Goal: Task Accomplishment & Management: Complete application form

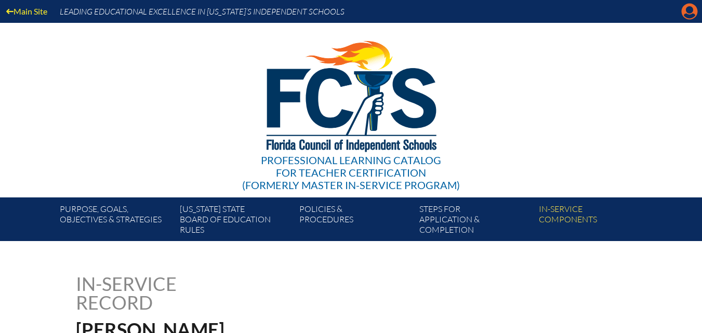
click at [688, 16] on icon "Manage account" at bounding box center [689, 11] width 17 height 17
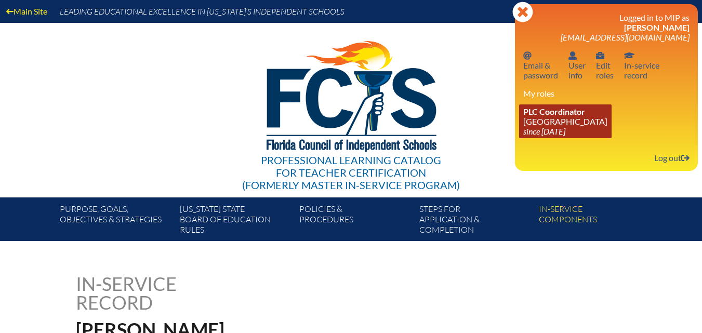
click at [526, 128] on icon "since [DATE]" at bounding box center [544, 131] width 42 height 10
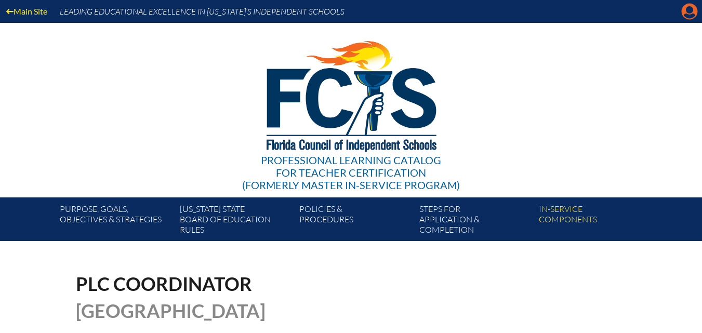
click at [689, 5] on icon at bounding box center [689, 12] width 16 height 16
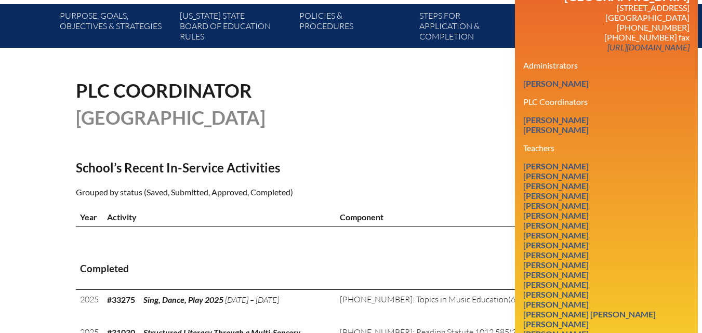
scroll to position [208, 0]
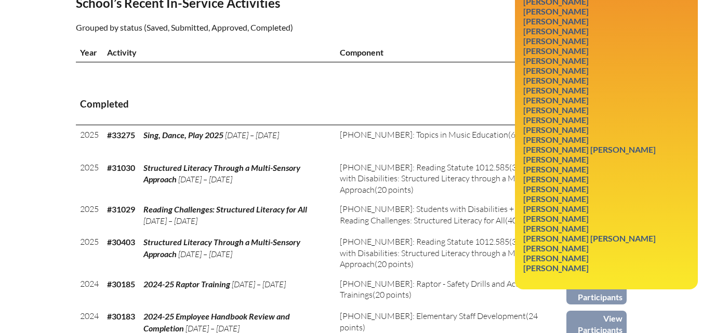
scroll to position [364, 0]
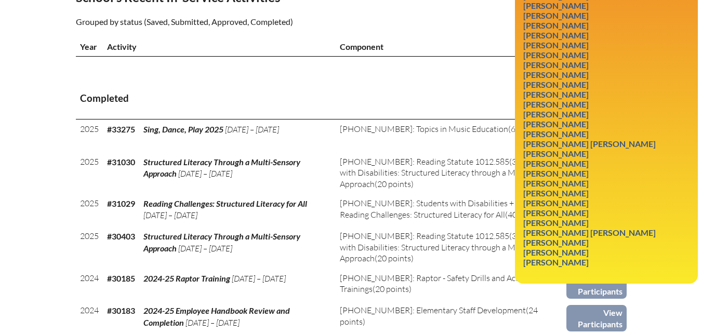
click at [390, 78] on td at bounding box center [451, 68] width 231 height 22
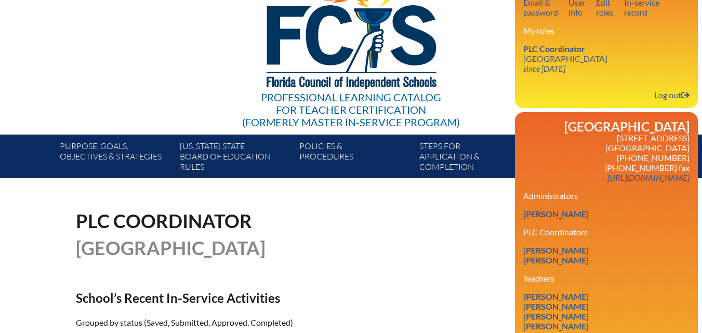
scroll to position [0, 0]
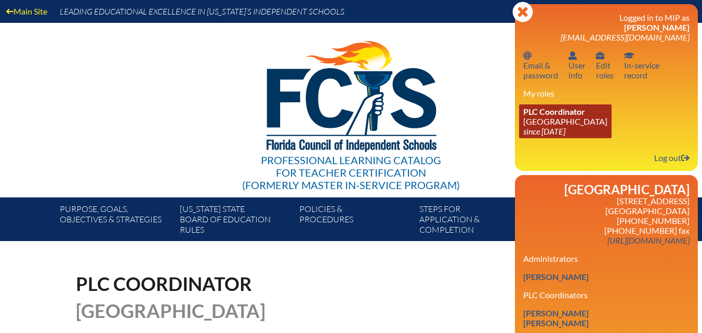
click at [583, 114] on span "PLC Coordinator" at bounding box center [554, 111] width 62 height 10
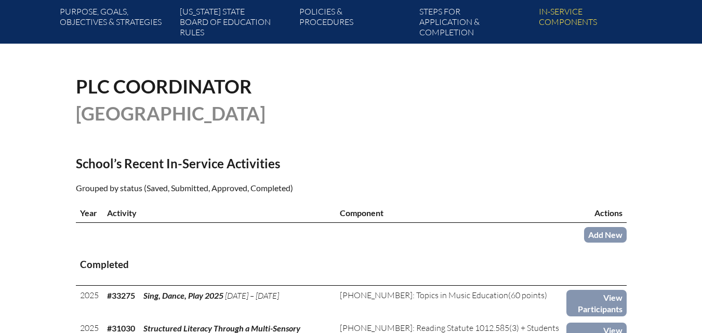
scroll to position [208, 0]
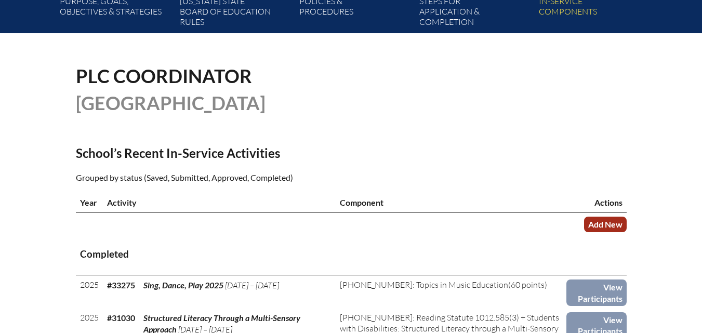
click at [604, 232] on link "Add New" at bounding box center [605, 224] width 43 height 15
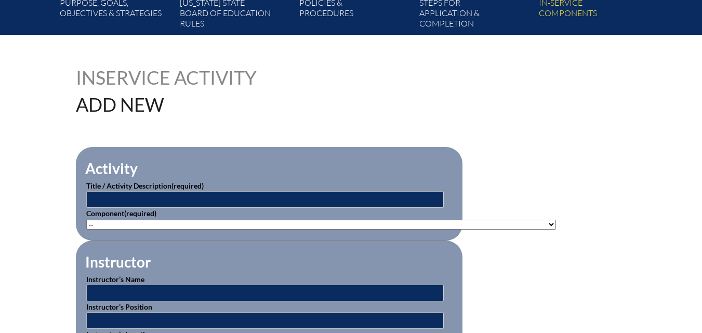
scroll to position [208, 0]
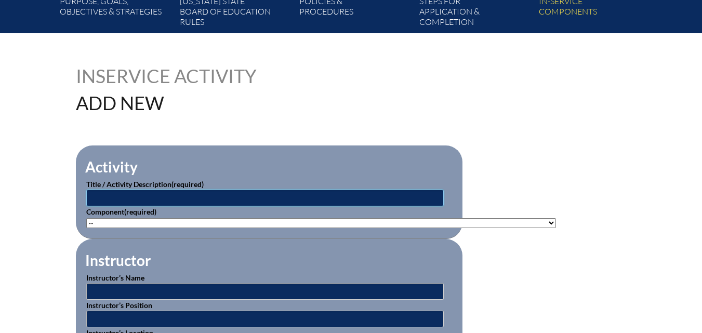
click at [199, 194] on input "text" at bounding box center [264, 198] width 357 height 17
type input "Raptor Training"
click at [175, 220] on select"]"] "-- 1-000-001: Appropriate Art Activities 1-000-002: Concept and Art Process for…" at bounding box center [321, 223] width 470 height 10
select select"]"] "200455"
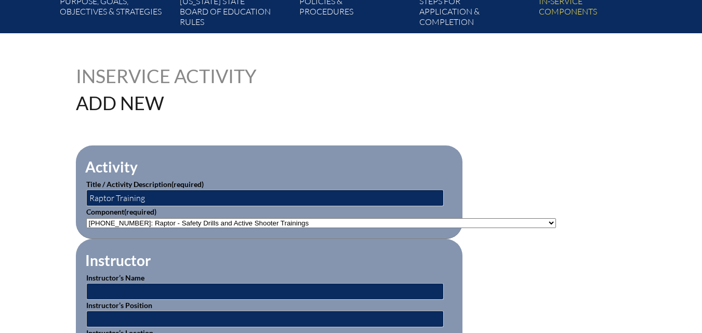
click at [86, 218] on select"]"] "-- 1-000-001: Appropriate Art Activities 1-000-002: Concept and Art Process for…" at bounding box center [321, 223] width 470 height 10
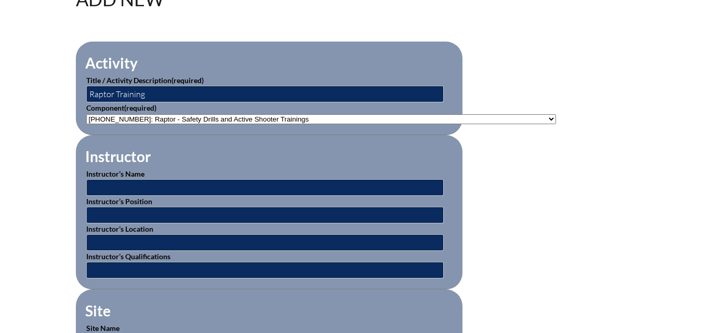
scroll to position [364, 0]
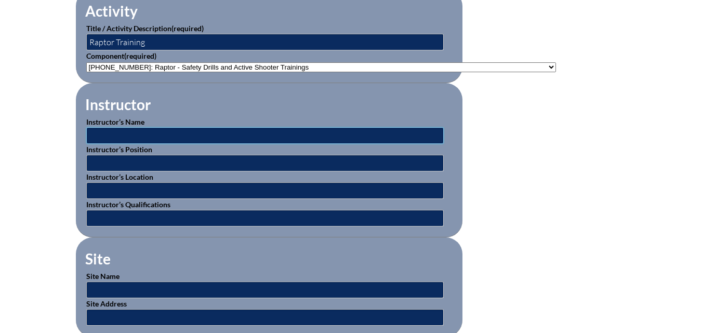
click at [267, 129] on input "text" at bounding box center [264, 135] width 357 height 17
type input "[PERSON_NAME]"
type input "Director"
type input "RPDS"
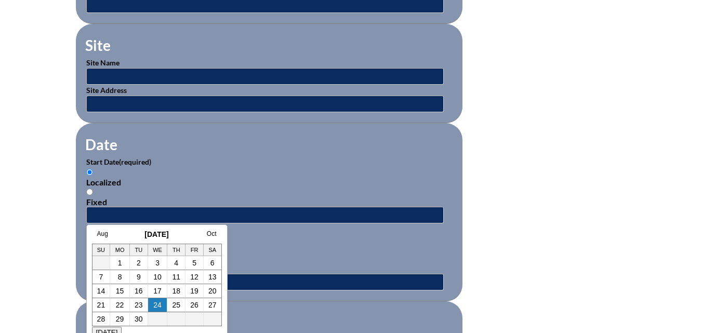
click at [104, 228] on div "Aug September 2025 Oct Su Mo Tu We Th Fr Sa 1 2 3 4 5 6 7 8 9 10 11 12 13 14 15…" at bounding box center [156, 283] width 141 height 119
click at [101, 230] on div "Aug September 2025 Oct Su Mo Tu We Th Fr Sa 1 2 3 4 5 6 7 8 9 10 11 12 13 14 15…" at bounding box center [156, 283] width 141 height 119
click at [102, 236] on link "Aug" at bounding box center [102, 233] width 11 height 7
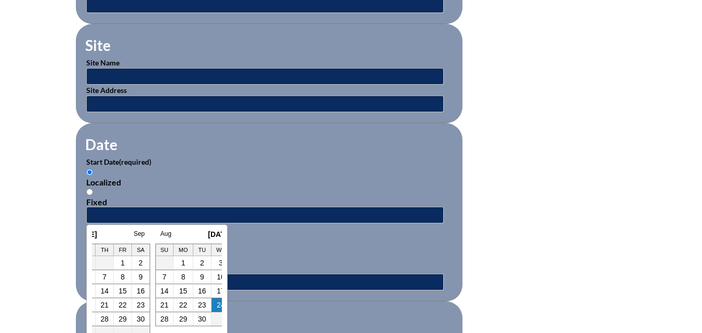
scroll to position [0, 10]
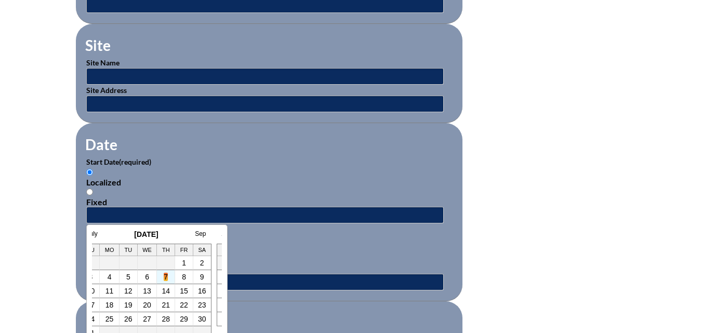
click at [166, 276] on link "7" at bounding box center [166, 277] width 4 height 8
type input "2025-08-07 2:08 PM"
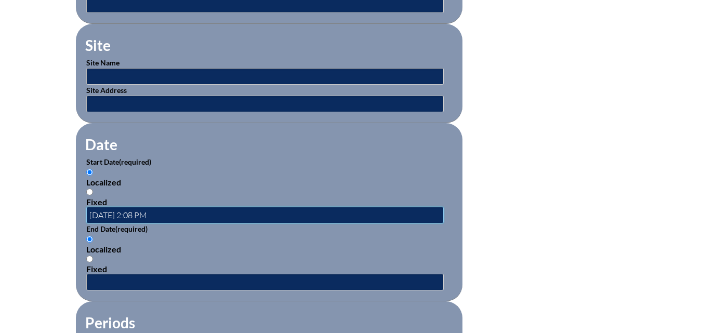
scroll to position [0, 0]
click at [166, 276] on input "text" at bounding box center [264, 282] width 357 height 17
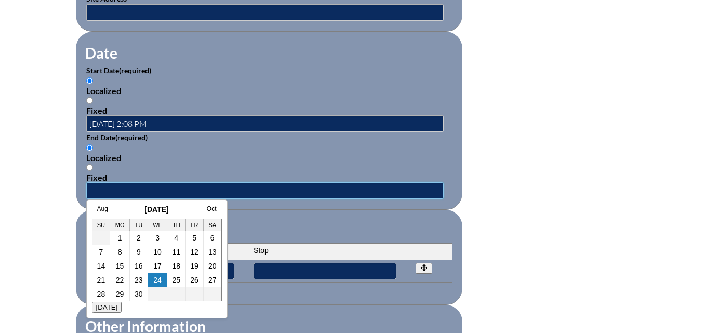
scroll to position [733, 0]
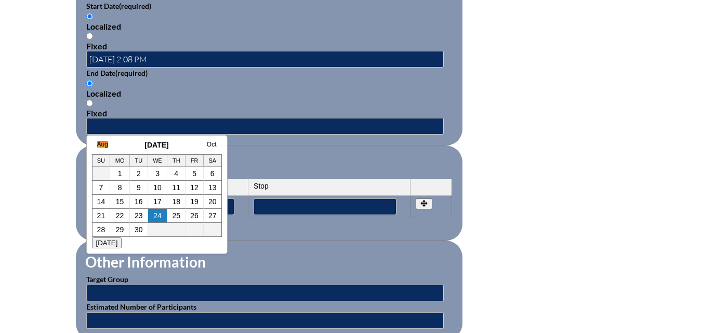
click at [98, 143] on link "Aug" at bounding box center [102, 144] width 11 height 7
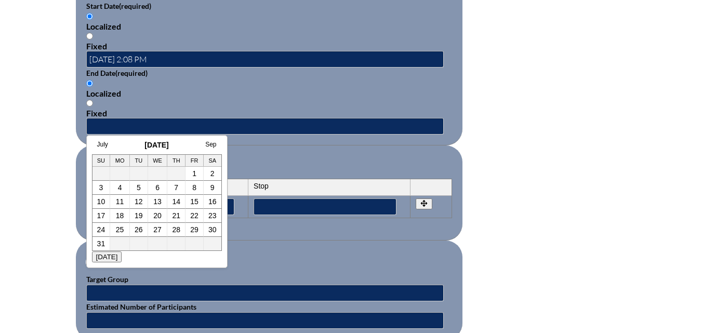
scroll to position [0, 10]
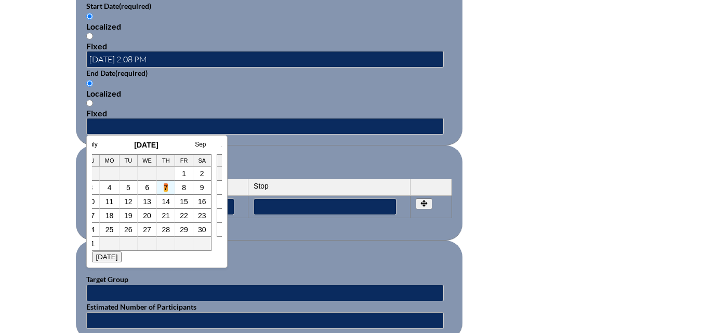
click at [164, 188] on link "7" at bounding box center [166, 187] width 4 height 8
type input "2025-08-07 2:09 PM"
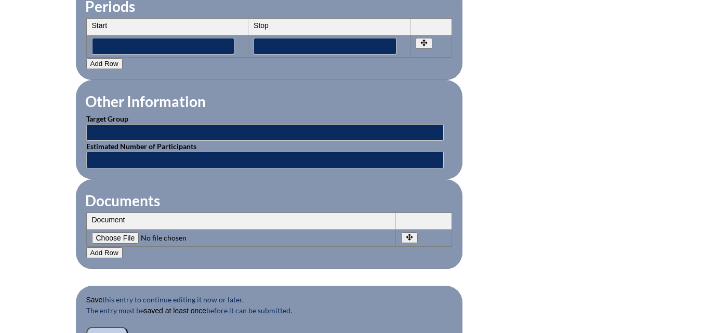
scroll to position [993, 0]
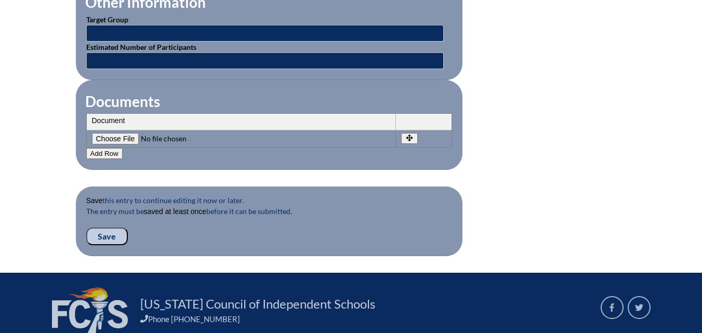
click at [112, 231] on input "Save" at bounding box center [107, 237] width 42 height 18
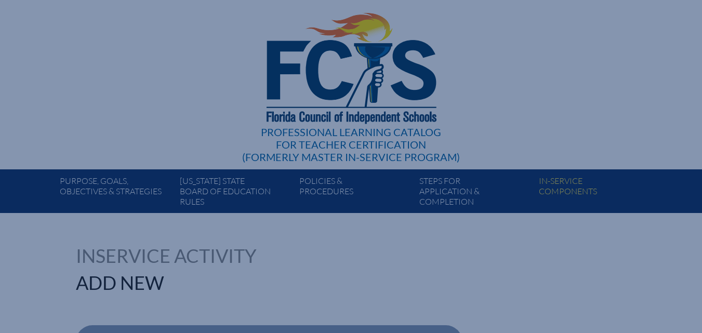
scroll to position [0, 0]
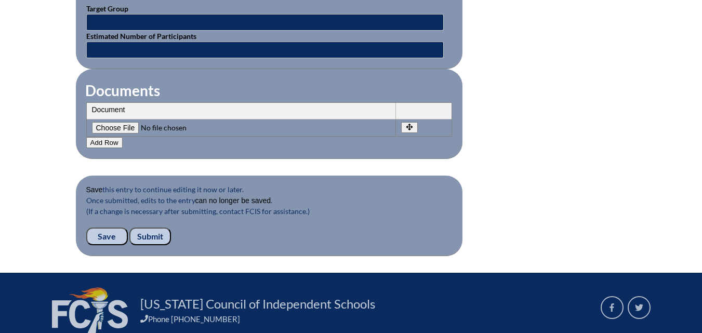
scroll to position [1039, 0]
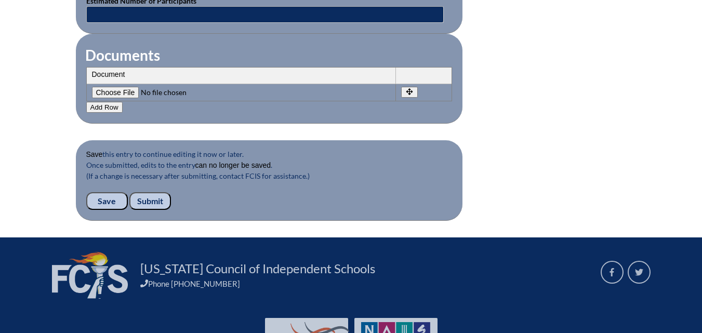
click at [152, 193] on input "Submit" at bounding box center [150, 201] width 42 height 18
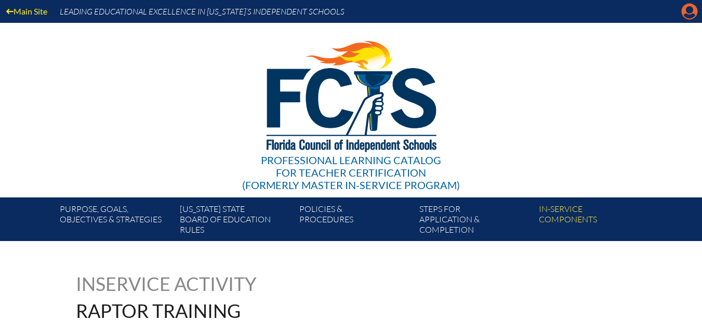
click at [685, 16] on icon "Manage account" at bounding box center [689, 11] width 17 height 17
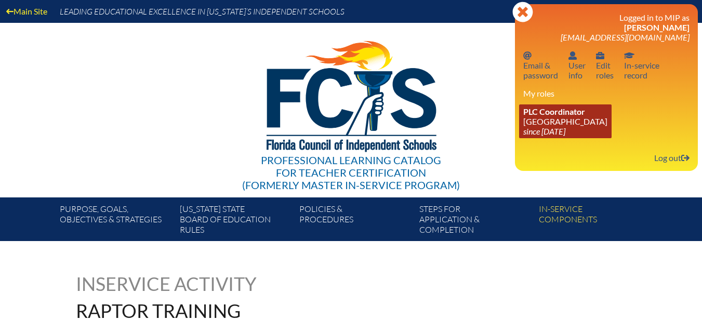
click at [533, 121] on link "PLC Coordinator Riverside Presbyterian Day School since 2024 Dec 6" at bounding box center [565, 121] width 92 height 34
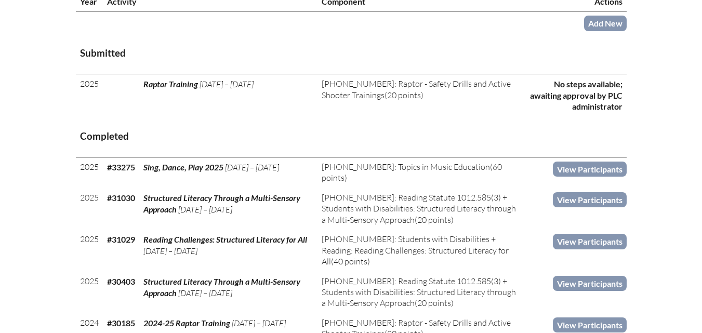
scroll to position [416, 0]
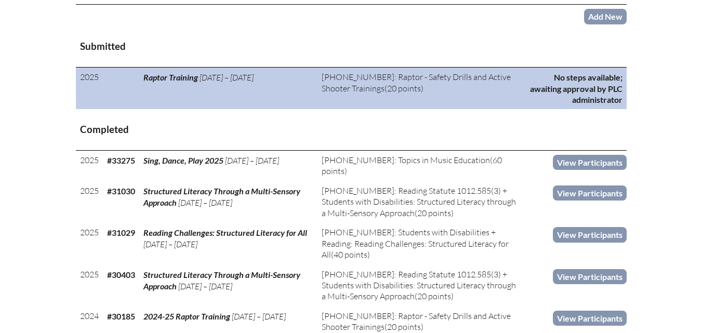
click at [600, 105] on p "No steps available; awaiting approval by PLC administrator" at bounding box center [575, 88] width 95 height 33
click at [601, 105] on p "No steps available; awaiting approval by PLC administrator" at bounding box center [575, 88] width 95 height 33
click at [329, 93] on span "[PHONE_NUMBER]: Raptor - Safety Drills and Active Shooter Trainings" at bounding box center [416, 82] width 189 height 21
click at [591, 93] on p "No steps available; awaiting approval by PLC administrator" at bounding box center [575, 88] width 95 height 33
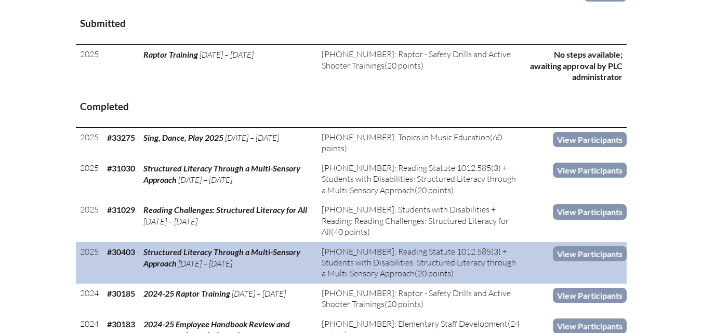
scroll to position [467, 0]
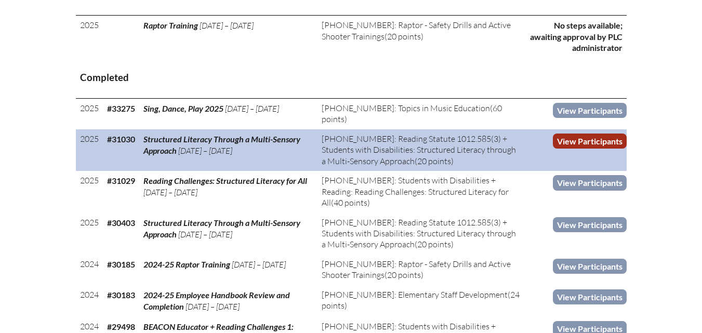
click at [576, 149] on link "View Participants" at bounding box center [590, 140] width 74 height 15
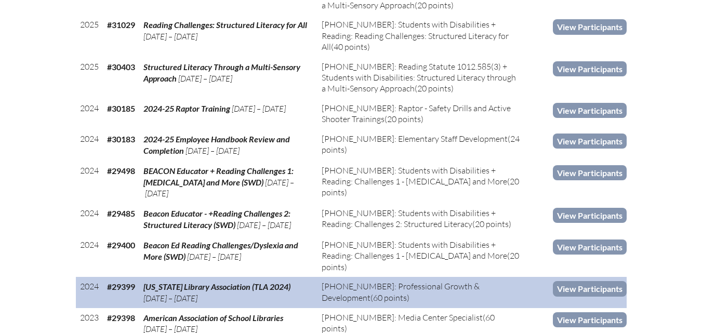
scroll to position [571, 0]
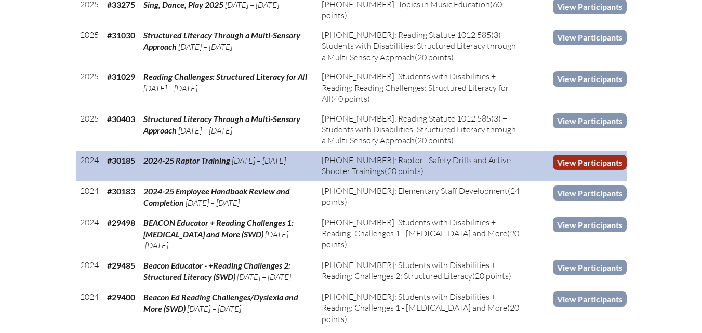
click at [583, 168] on link "View Participants" at bounding box center [590, 162] width 74 height 15
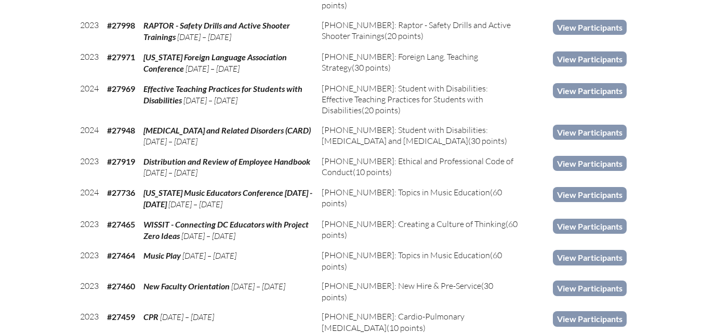
scroll to position [1195, 0]
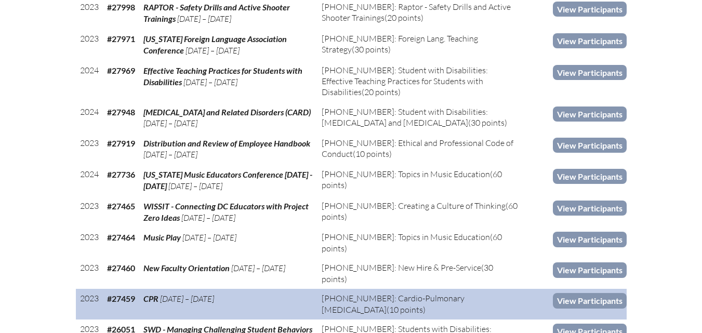
click at [210, 293] on span "[DATE] – [DATE]" at bounding box center [187, 298] width 54 height 10
click at [584, 293] on link "View Participants" at bounding box center [590, 300] width 74 height 15
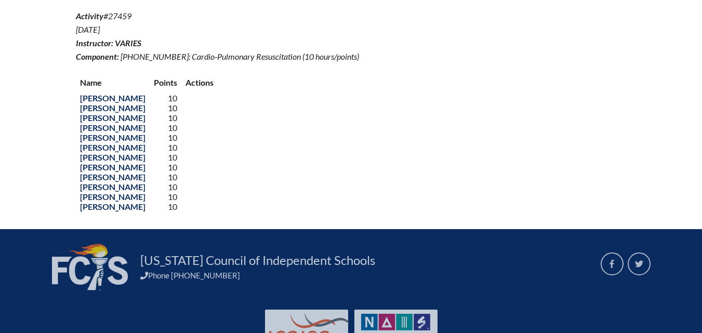
scroll to position [364, 0]
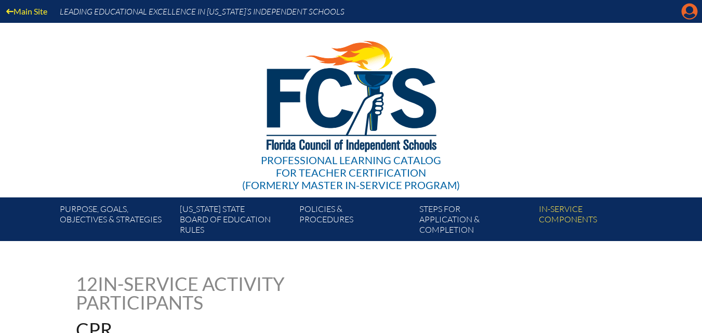
click at [684, 13] on icon at bounding box center [689, 12] width 16 height 16
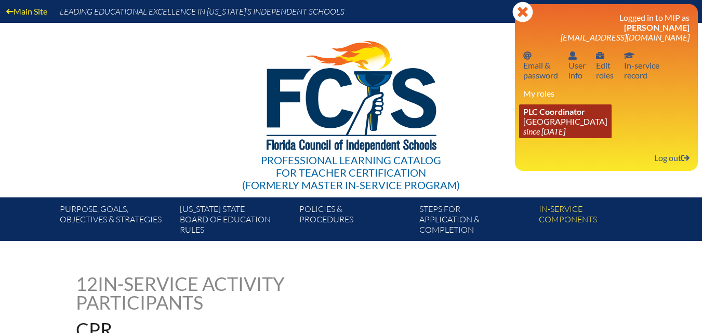
click at [565, 132] on icon "since [DATE]" at bounding box center [544, 131] width 42 height 10
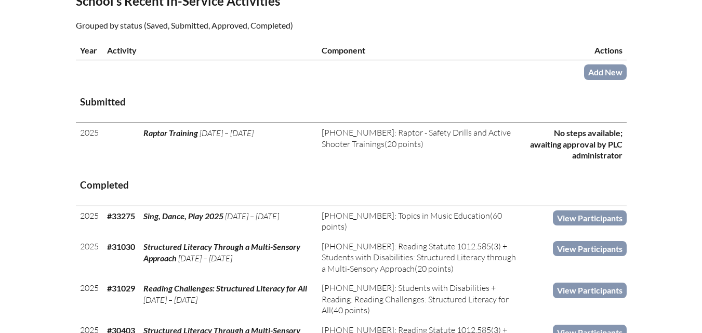
scroll to position [364, 0]
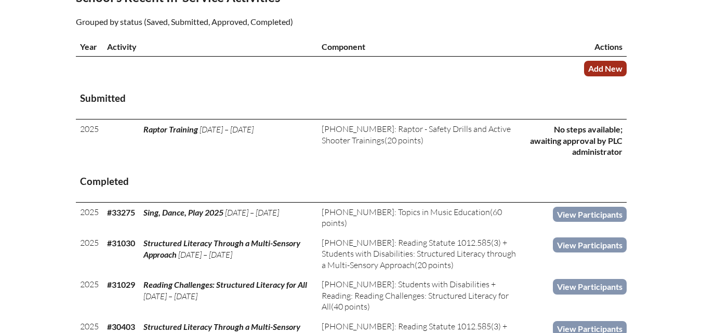
click at [600, 76] on link "Add New" at bounding box center [605, 68] width 43 height 15
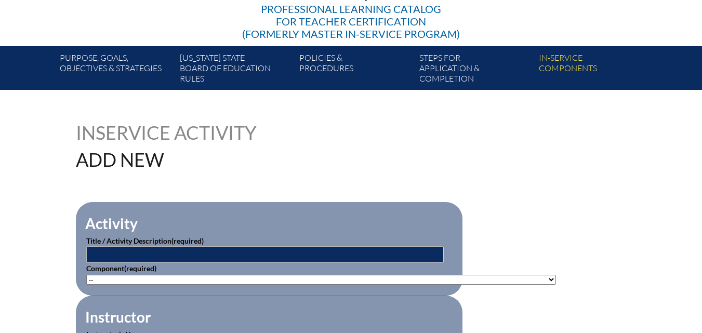
scroll to position [208, 0]
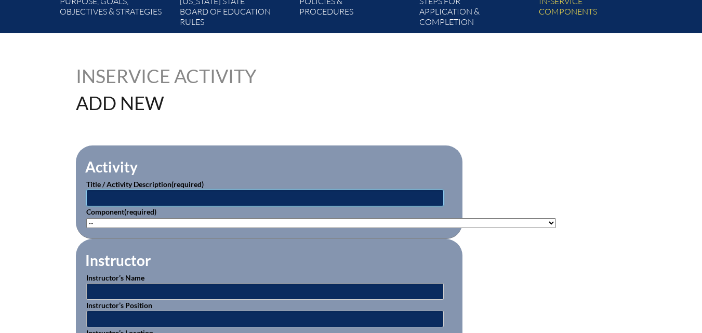
click at [135, 201] on input "text" at bounding box center [264, 198] width 357 height 17
type input "CPR"
click at [112, 219] on select"]"] "-- 1-000-001: Appropriate Art Activities 1-000-002: Concept and Art Process for…" at bounding box center [321, 223] width 470 height 10
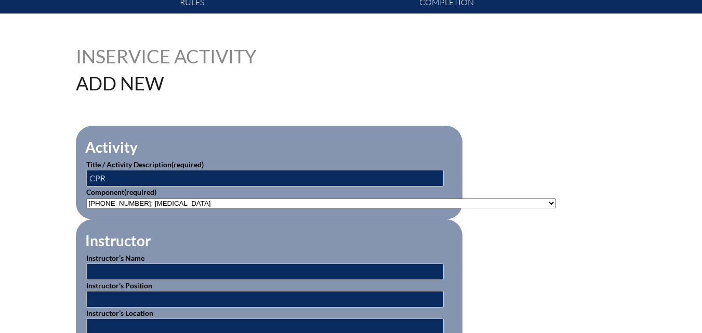
scroll to position [260, 0]
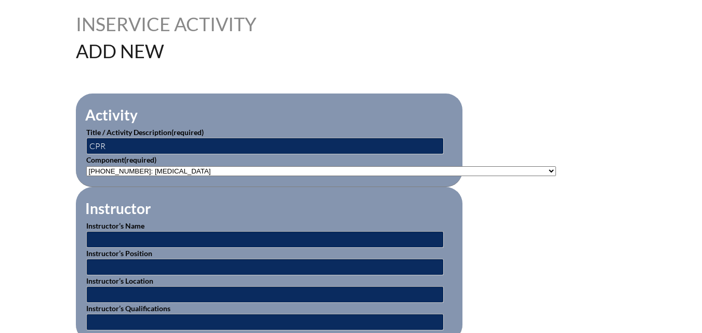
click at [151, 168] on select"]"] "-- 1-000-001: Appropriate Art Activities 1-000-002: Concept and Art Process for…" at bounding box center [321, 171] width 470 height 10
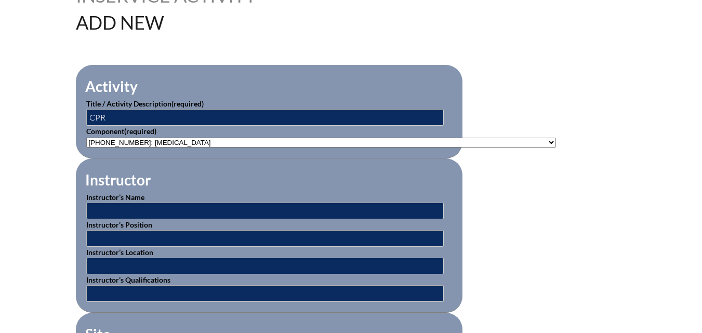
scroll to position [312, 0]
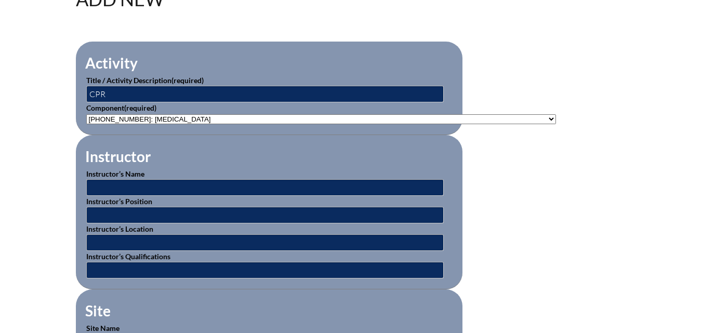
click at [520, 114] on select"]"] "-- 1-000-001: Appropriate Art Activities 1-000-002: Concept and Art Process for…" at bounding box center [321, 119] width 470 height 10
select select"]"] "20477"
click at [86, 114] on select"]"] "-- 1-000-001: Appropriate Art Activities 1-000-002: Concept and Art Process for…" at bounding box center [321, 119] width 470 height 10
click at [200, 179] on input "text" at bounding box center [264, 187] width 357 height 17
type input "Mike Vershel"
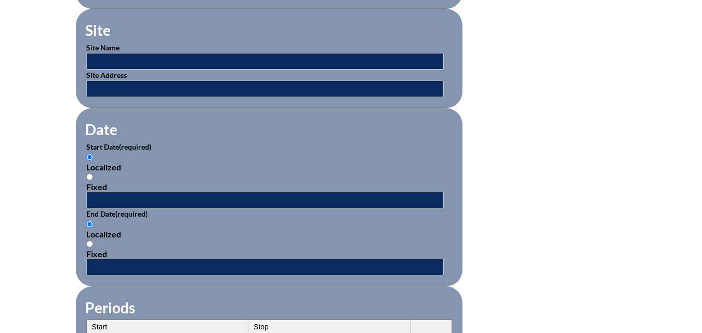
scroll to position [623, 0]
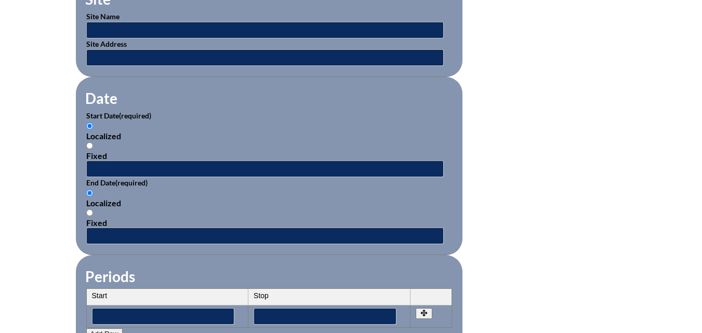
type input "FLPM8484"
click at [114, 161] on input "text" at bounding box center [264, 169] width 357 height 17
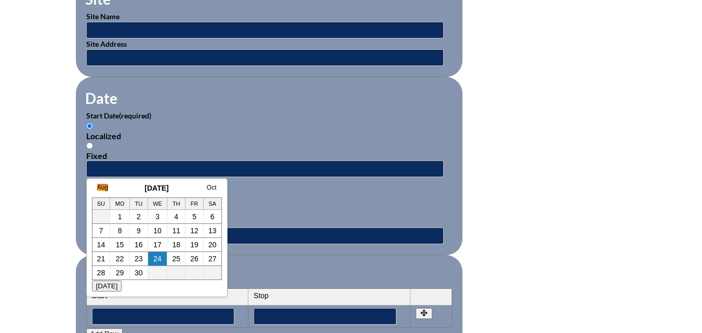
click at [101, 187] on link "Aug" at bounding box center [102, 187] width 11 height 7
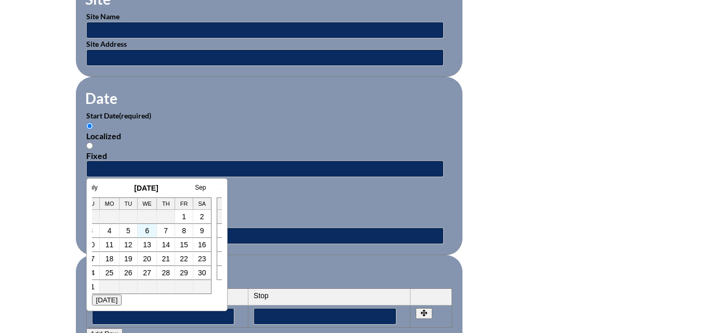
click at [154, 236] on td "6" at bounding box center [148, 231] width 20 height 14
click at [151, 232] on td "6" at bounding box center [148, 231] width 20 height 14
click at [140, 225] on td "6" at bounding box center [148, 231] width 20 height 14
click at [146, 229] on link "6" at bounding box center [147, 230] width 4 height 8
type input "2025-08-06 2:36 PM"
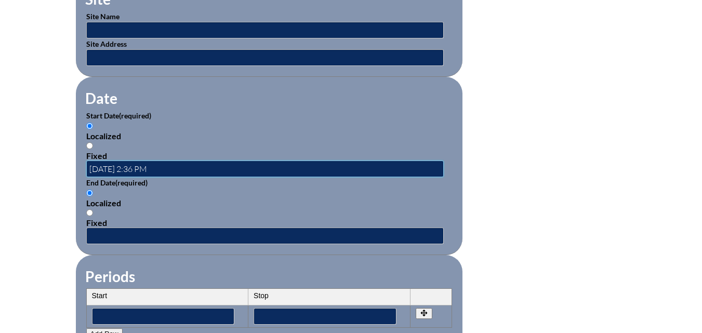
scroll to position [0, 0]
click at [132, 230] on input "text" at bounding box center [264, 236] width 357 height 17
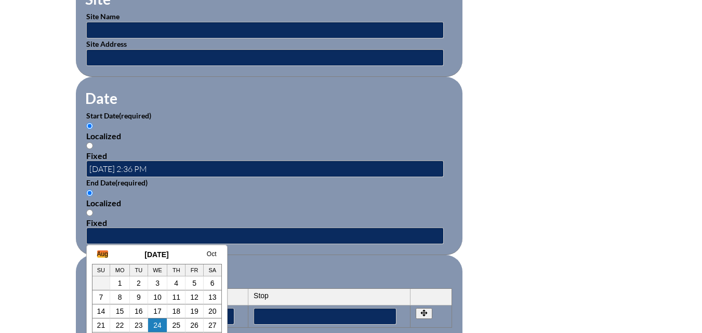
click at [100, 250] on div "Aug September 2025 Oct Su Mo Tu We Th Fr Sa 1 2 3 4 5 6 7 8 9 10 11 12 13 14 15…" at bounding box center [156, 304] width 141 height 119
click at [106, 252] on link "Aug" at bounding box center [102, 253] width 11 height 7
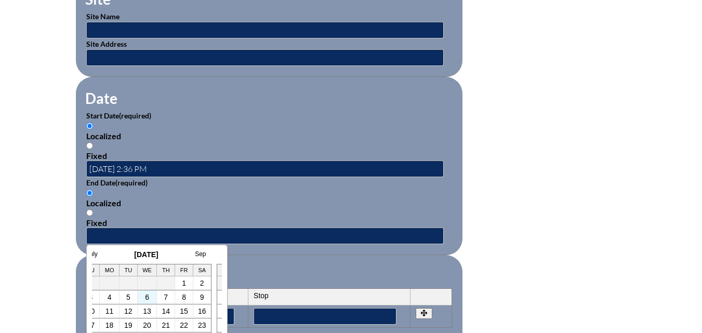
click at [143, 296] on td "6" at bounding box center [148, 297] width 20 height 14
click at [148, 299] on link "6" at bounding box center [147, 297] width 4 height 8
type input "2025-08-06 2:36 PM"
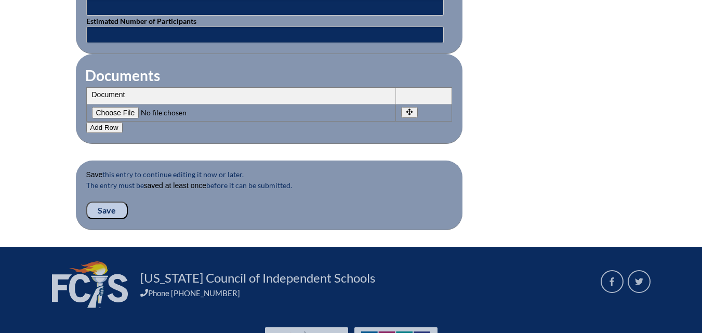
scroll to position [1039, 0]
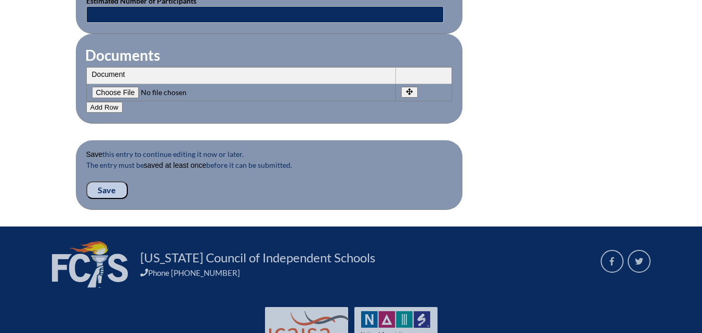
click at [119, 188] on input "Save" at bounding box center [107, 190] width 42 height 18
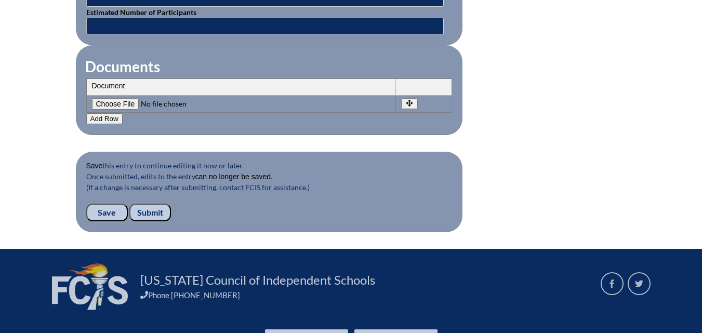
scroll to position [1039, 0]
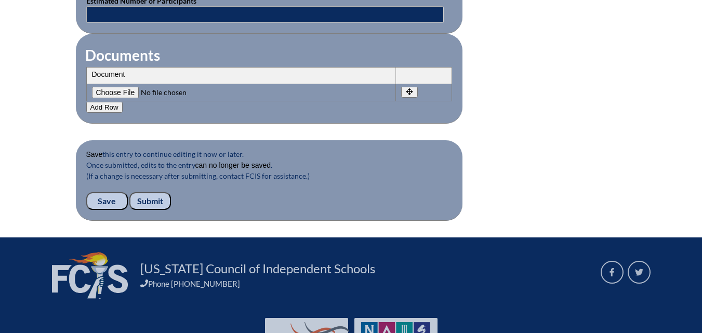
click at [114, 193] on input "Save" at bounding box center [107, 201] width 42 height 18
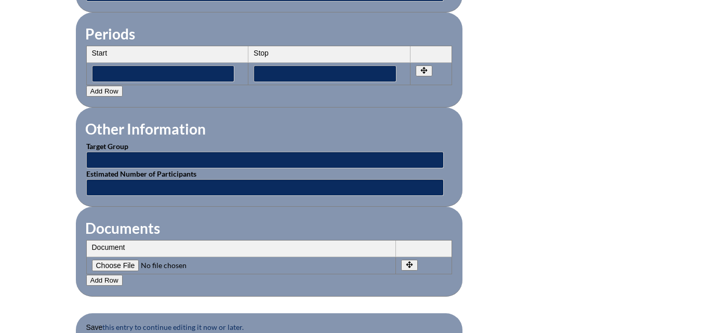
scroll to position [935, 0]
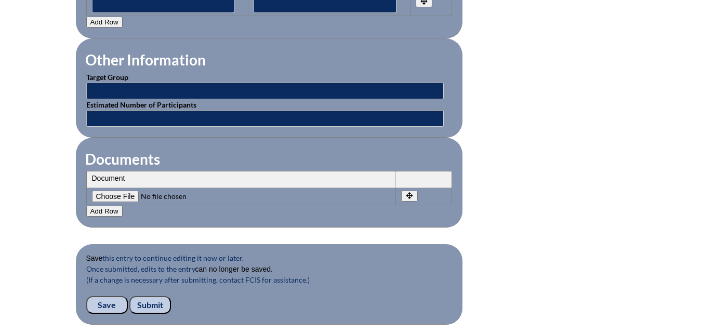
click at [152, 301] on input "Submit" at bounding box center [150, 305] width 42 height 18
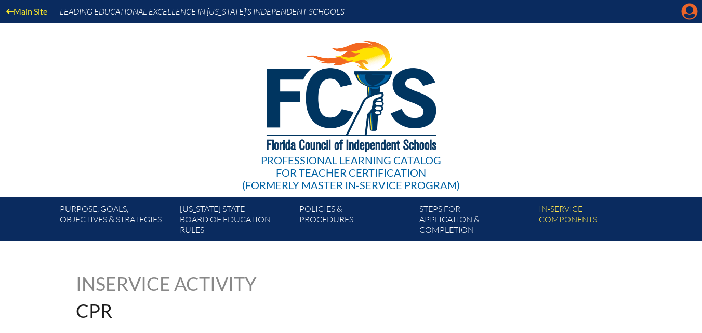
click at [682, 12] on icon at bounding box center [689, 12] width 16 height 16
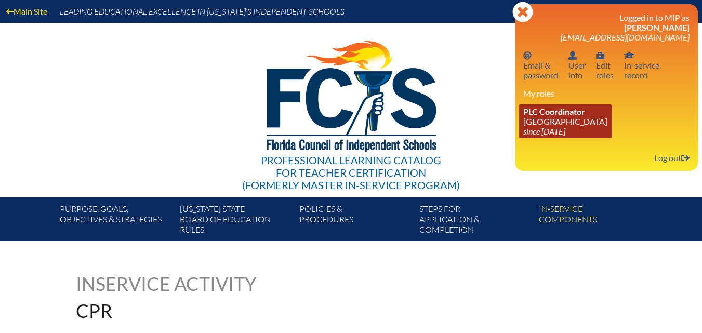
click at [559, 122] on link "PLC Coordinator Riverside Presbyterian Day School since 2024 Dec 6" at bounding box center [565, 121] width 92 height 34
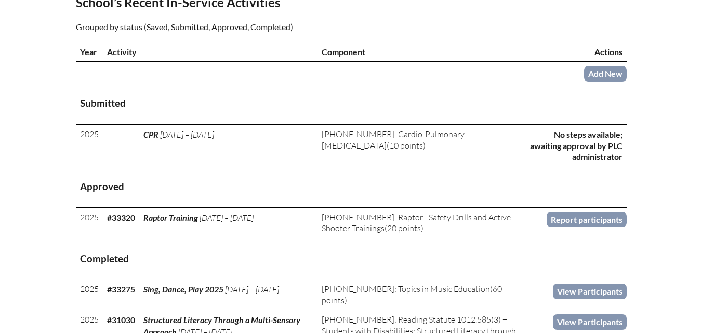
scroll to position [364, 0]
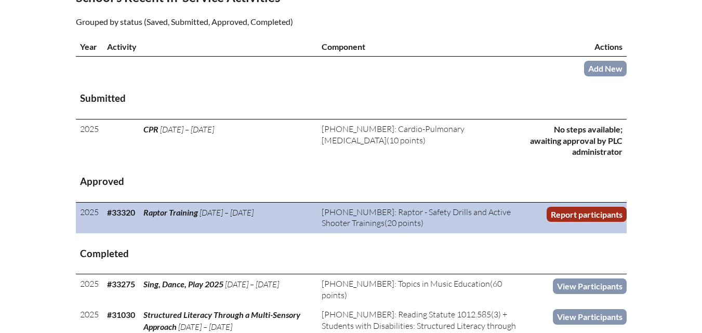
click at [583, 222] on link "Report participants" at bounding box center [586, 214] width 80 height 15
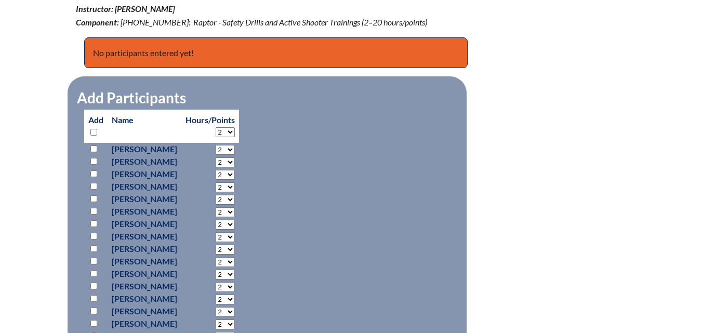
scroll to position [364, 0]
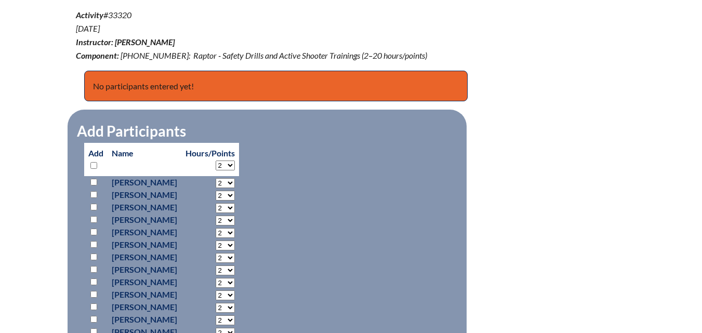
click at [93, 181] on input "checkbox" at bounding box center [93, 182] width 7 height 7
checkbox input "true"
click at [93, 191] on input "checkbox" at bounding box center [93, 194] width 7 height 7
checkbox input "true"
click at [95, 204] on input "checkbox" at bounding box center [93, 207] width 7 height 7
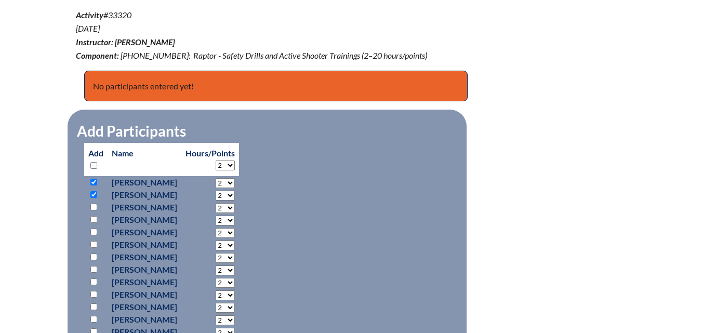
checkbox input "true"
click at [92, 217] on input "checkbox" at bounding box center [93, 219] width 7 height 7
checkbox input "true"
click at [92, 229] on input "checkbox" at bounding box center [93, 232] width 7 height 7
checkbox input "true"
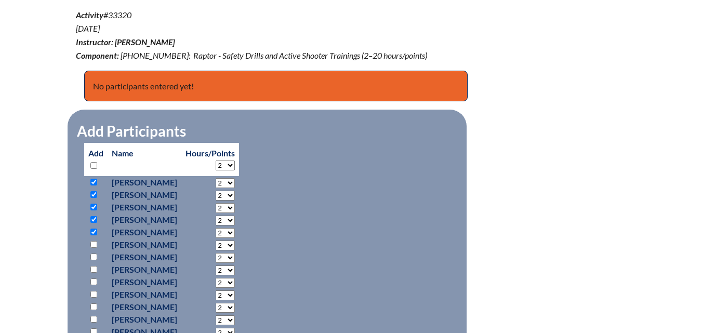
click at [92, 244] on input "checkbox" at bounding box center [93, 244] width 7 height 7
checkbox input "true"
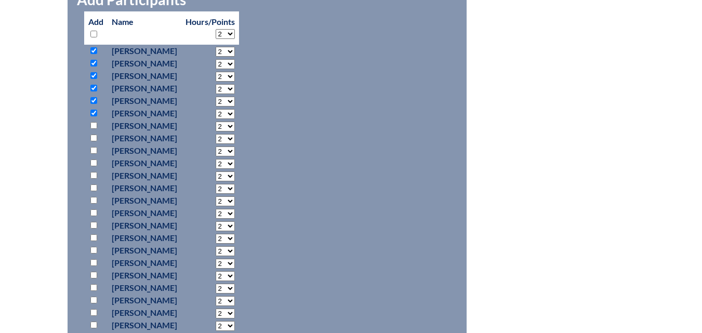
scroll to position [519, 0]
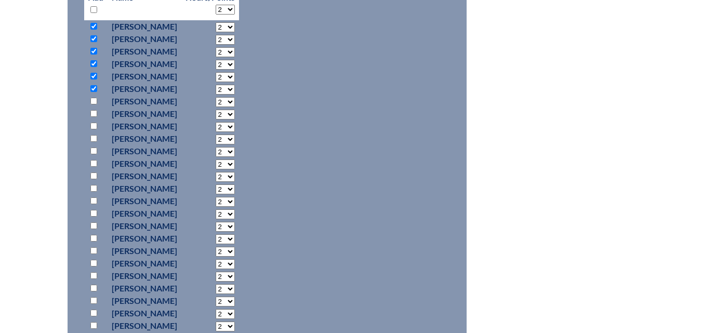
click at [91, 98] on input "checkbox" at bounding box center [93, 101] width 7 height 7
checkbox input "true"
click at [95, 112] on input "checkbox" at bounding box center [93, 113] width 7 height 7
checkbox input "true"
click at [92, 124] on input "checkbox" at bounding box center [93, 126] width 7 height 7
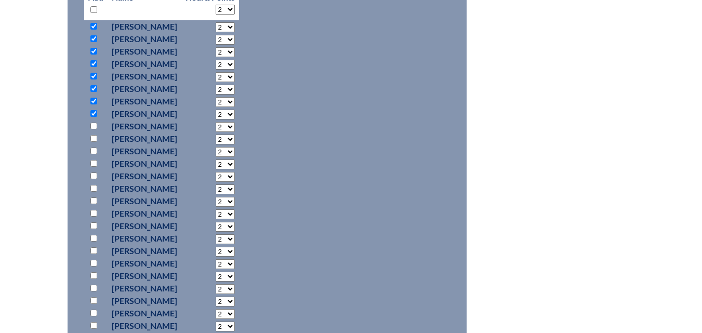
checkbox input "true"
click at [92, 135] on input "checkbox" at bounding box center [93, 138] width 7 height 7
checkbox input "true"
click at [94, 149] on input "checkbox" at bounding box center [93, 151] width 7 height 7
checkbox input "true"
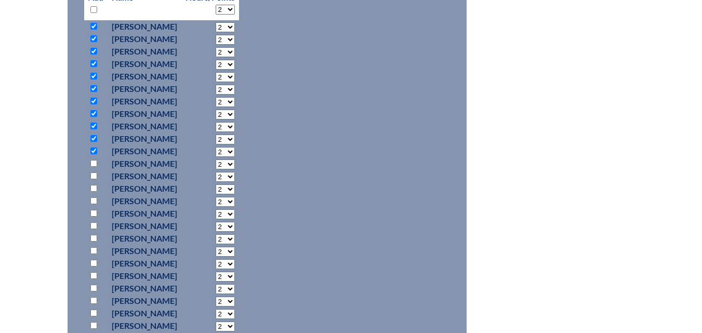
click at [93, 165] on p at bounding box center [95, 163] width 15 height 12
click at [93, 160] on input "checkbox" at bounding box center [93, 163] width 7 height 7
checkbox input "true"
click at [93, 176] on input "checkbox" at bounding box center [93, 175] width 7 height 7
checkbox input "true"
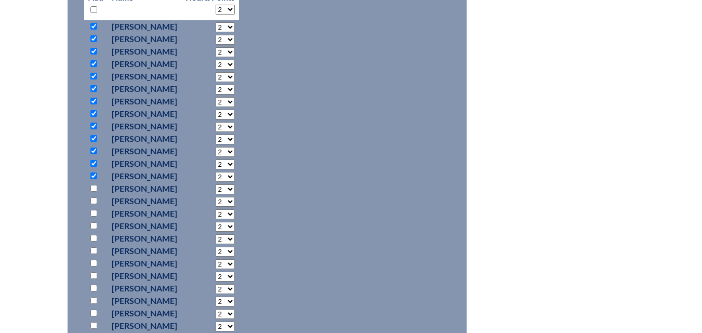
click at [93, 185] on input "checkbox" at bounding box center [93, 188] width 7 height 7
checkbox input "true"
click at [91, 197] on input "checkbox" at bounding box center [93, 200] width 7 height 7
checkbox input "true"
click at [93, 210] on input "checkbox" at bounding box center [93, 213] width 7 height 7
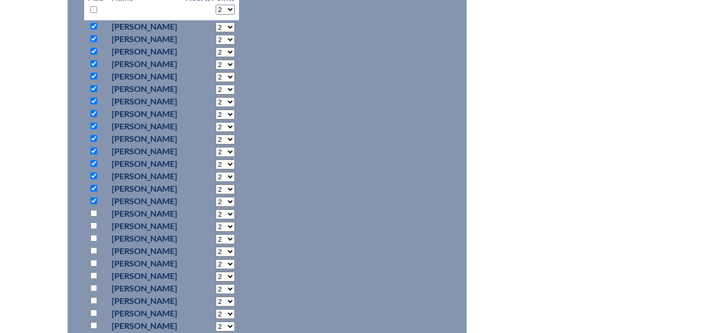
checkbox input "true"
click at [92, 222] on input "checkbox" at bounding box center [93, 225] width 7 height 7
checkbox input "true"
click at [91, 236] on input "checkbox" at bounding box center [93, 238] width 7 height 7
checkbox input "true"
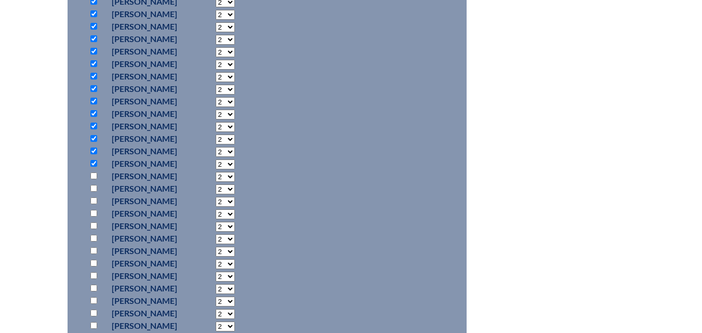
scroll to position [623, 0]
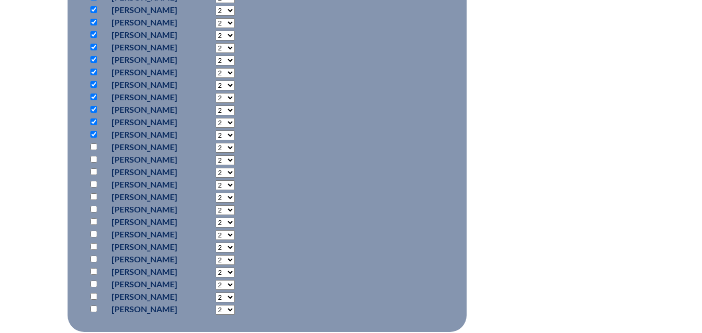
click at [93, 143] on input "checkbox" at bounding box center [93, 146] width 7 height 7
checkbox input "true"
click at [95, 159] on input "checkbox" at bounding box center [93, 159] width 7 height 7
checkbox input "true"
click at [93, 171] on input "checkbox" at bounding box center [93, 171] width 7 height 7
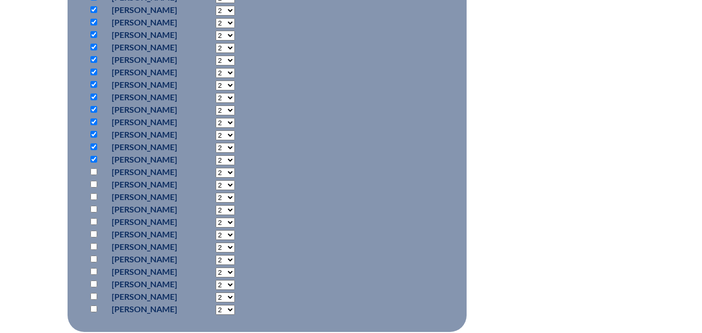
checkbox input "true"
click at [93, 183] on input "checkbox" at bounding box center [93, 184] width 7 height 7
checkbox input "true"
click at [92, 195] on input "checkbox" at bounding box center [93, 196] width 7 height 7
checkbox input "true"
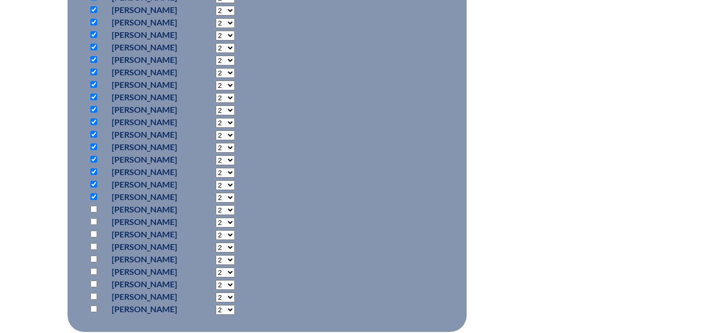
click at [93, 206] on input "checkbox" at bounding box center [93, 209] width 7 height 7
checkbox input "true"
click at [93, 218] on input "checkbox" at bounding box center [93, 221] width 7 height 7
checkbox input "true"
click at [92, 233] on input "checkbox" at bounding box center [93, 234] width 7 height 7
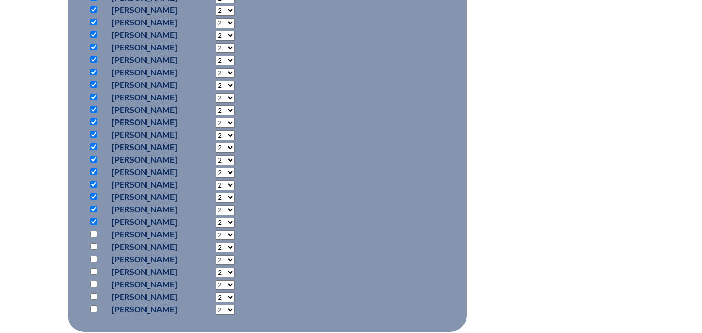
checkbox input "true"
click at [96, 257] on input "checkbox" at bounding box center [93, 259] width 7 height 7
checkbox input "true"
click at [93, 232] on input "checkbox" at bounding box center [93, 234] width 7 height 7
checkbox input "false"
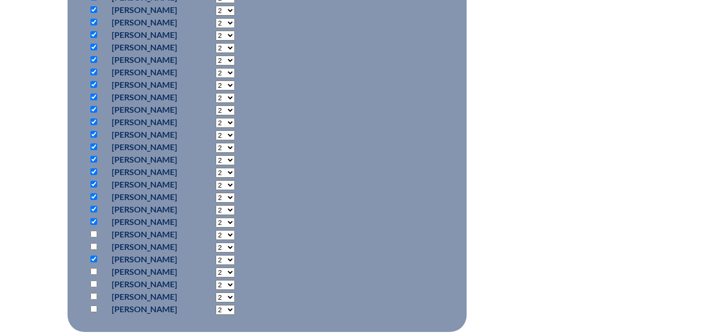
click at [95, 269] on input "checkbox" at bounding box center [93, 271] width 7 height 7
checkbox input "true"
click at [95, 296] on input "checkbox" at bounding box center [93, 296] width 7 height 7
checkbox input "true"
click at [93, 305] on input "checkbox" at bounding box center [93, 308] width 7 height 7
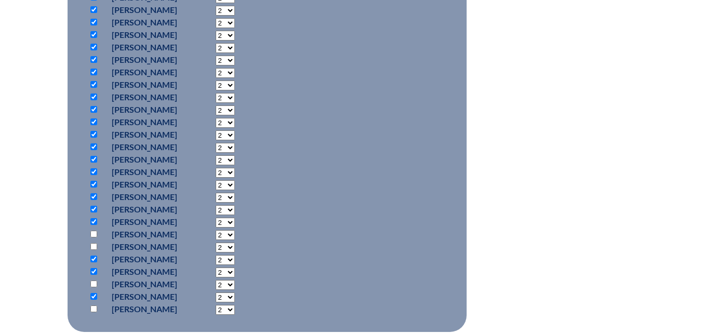
checkbox input "true"
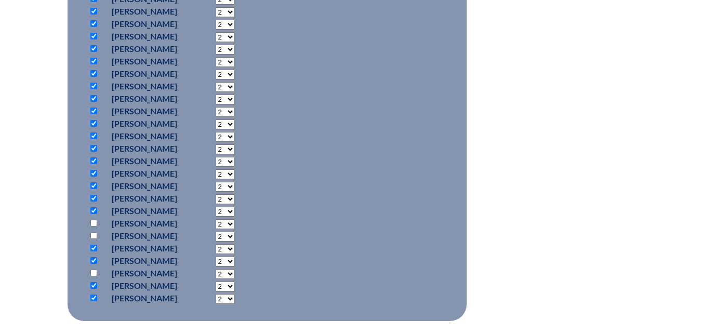
scroll to position [675, 0]
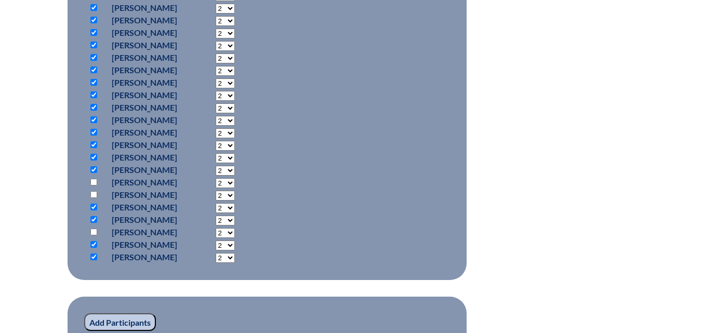
click at [126, 324] on input "Add Participants" at bounding box center [120, 322] width 72 height 18
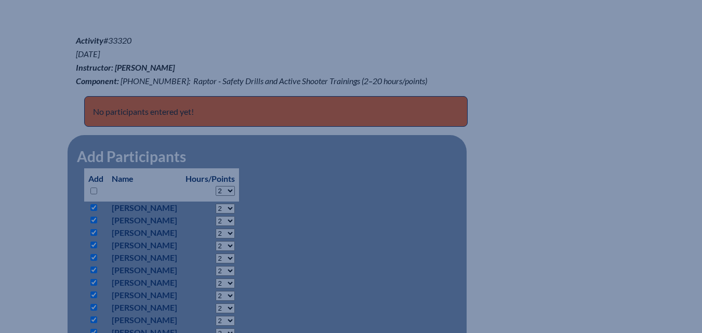
scroll to position [467, 0]
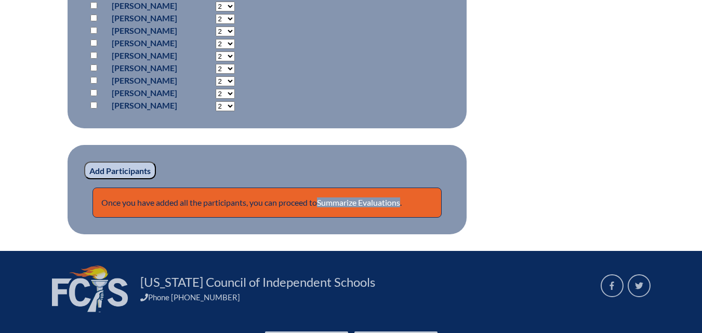
scroll to position [1056, 0]
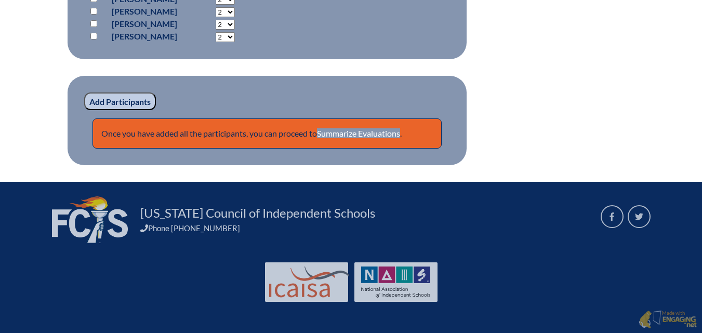
click at [109, 100] on input "Add Participants" at bounding box center [120, 101] width 72 height 18
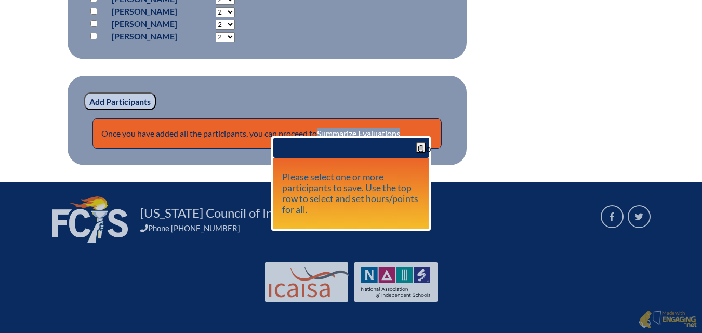
click at [419, 143] on span "button" at bounding box center [421, 147] width 8 height 8
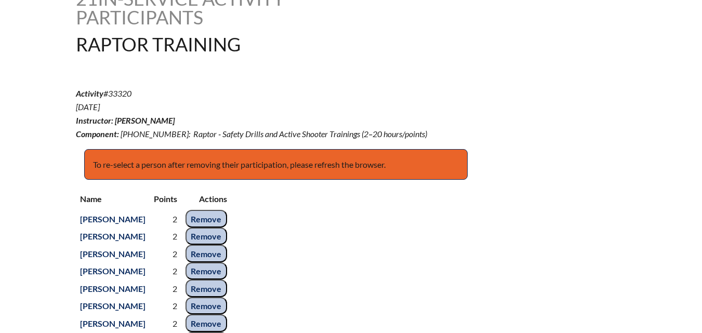
scroll to position [277, 0]
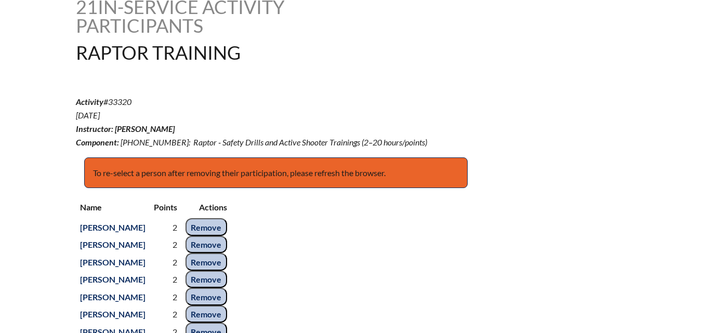
click at [141, 189] on p "To re-select a person after removing their participation, please refresh the br…" at bounding box center [275, 172] width 383 height 31
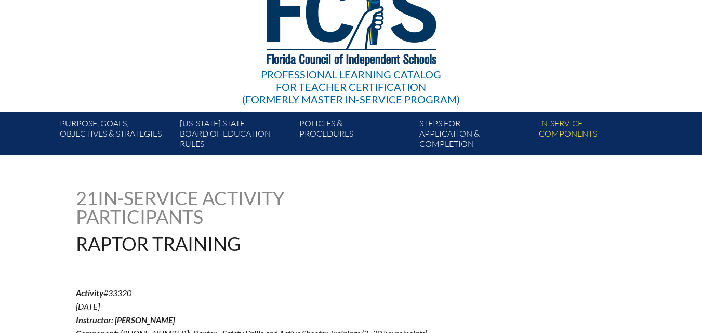
scroll to position [17, 0]
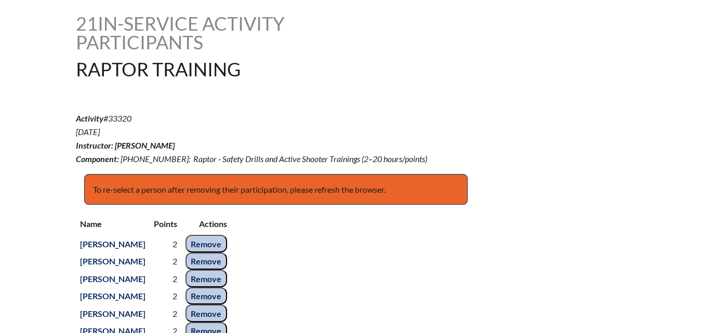
scroll to position [381, 0]
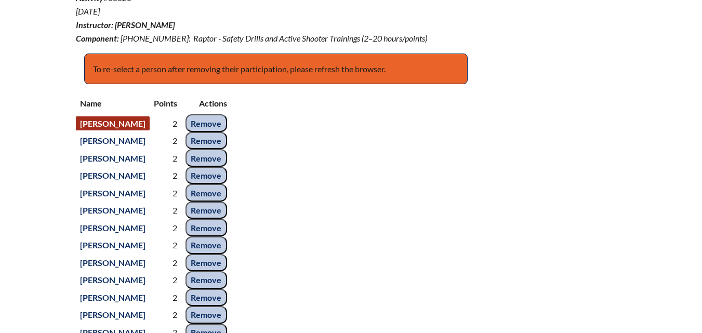
click at [108, 130] on link "Sydney Beal" at bounding box center [113, 123] width 74 height 14
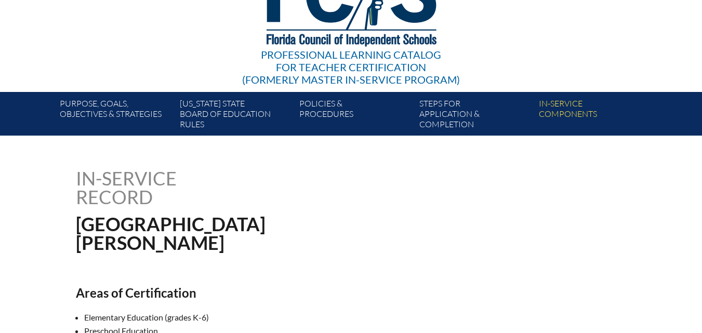
scroll to position [104, 0]
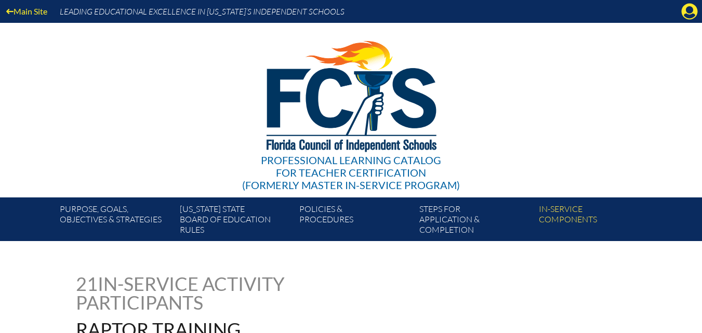
scroll to position [381, 0]
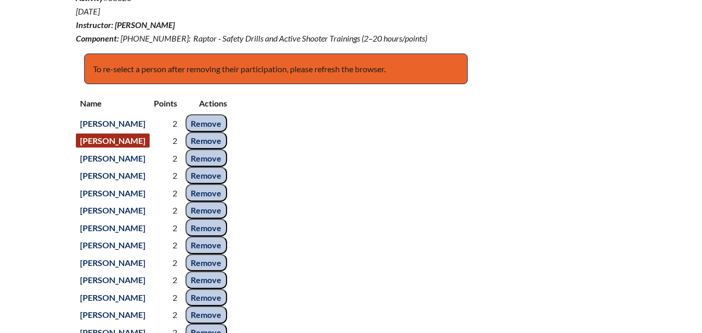
click at [116, 148] on link "[PERSON_NAME]" at bounding box center [113, 140] width 74 height 14
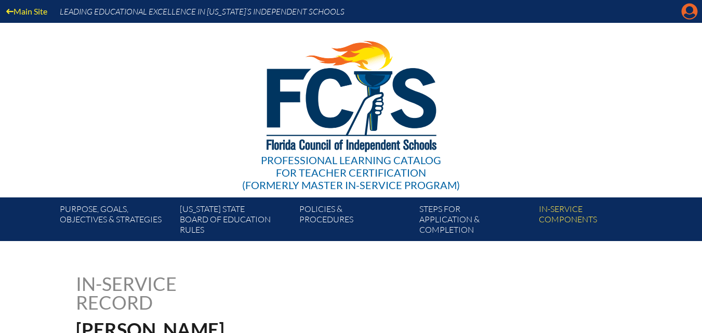
click at [692, 14] on icon "Manage account" at bounding box center [689, 11] width 17 height 17
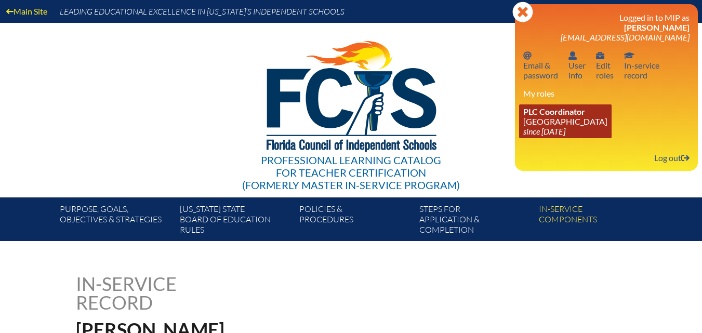
click at [545, 111] on span "PLC Coordinator" at bounding box center [554, 111] width 62 height 10
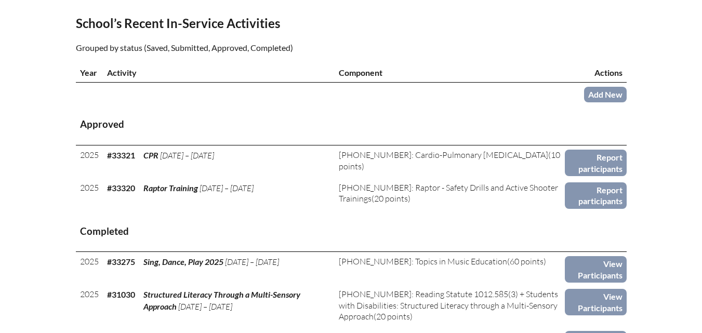
scroll to position [364, 0]
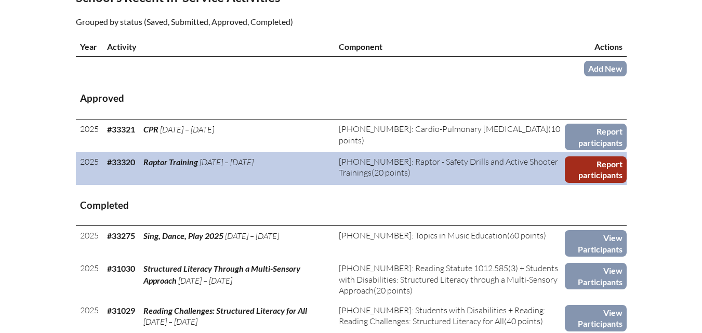
click at [598, 183] on link "Report participants" at bounding box center [596, 169] width 62 height 26
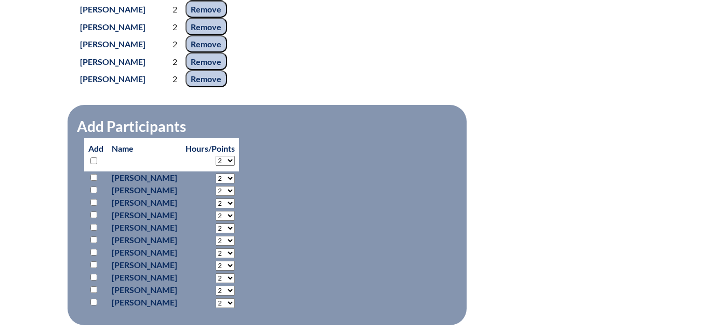
scroll to position [831, 0]
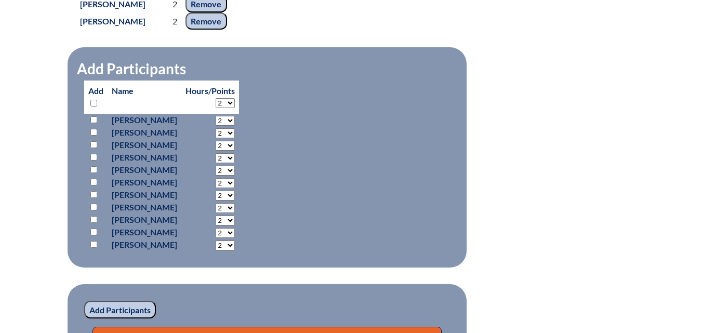
click at [92, 123] on input "checkbox" at bounding box center [93, 119] width 7 height 7
checkbox input "true"
click at [90, 139] on p at bounding box center [95, 132] width 15 height 12
click at [93, 136] on input "checkbox" at bounding box center [93, 132] width 7 height 7
checkbox input "true"
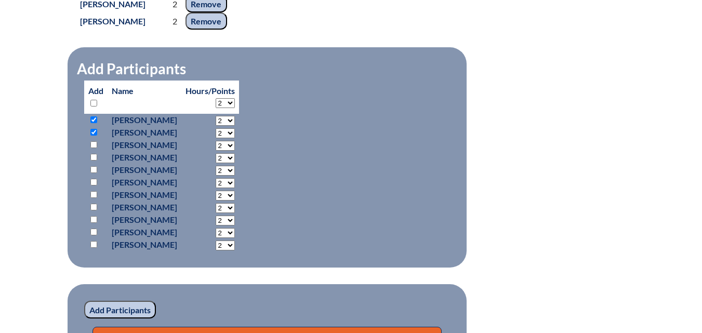
click at [94, 148] on input "checkbox" at bounding box center [93, 144] width 7 height 7
checkbox input "true"
click at [93, 161] on input "checkbox" at bounding box center [93, 157] width 7 height 7
checkbox input "true"
click at [93, 173] on input "checkbox" at bounding box center [93, 169] width 7 height 7
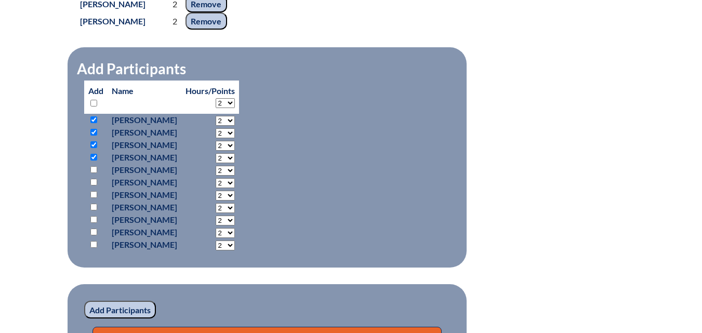
checkbox input "true"
click at [93, 185] on input "checkbox" at bounding box center [93, 182] width 7 height 7
checkbox input "true"
click at [93, 235] on input "checkbox" at bounding box center [93, 232] width 7 height 7
checkbox input "true"
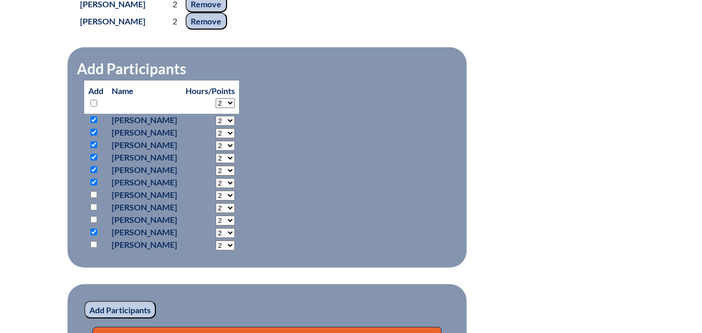
click at [92, 248] on input "checkbox" at bounding box center [93, 244] width 7 height 7
checkbox input "true"
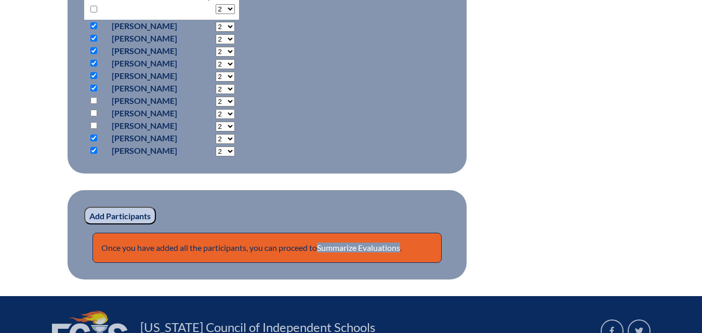
scroll to position [935, 0]
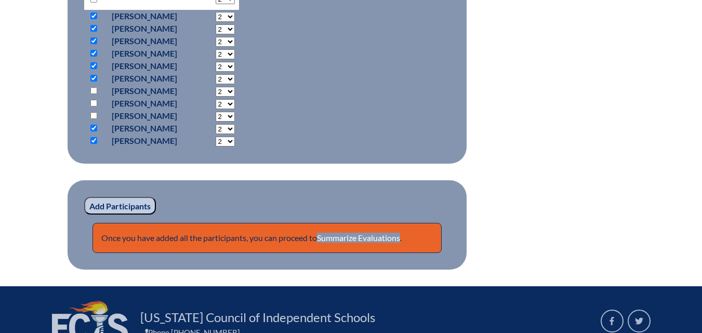
click at [105, 215] on input "Add Participants" at bounding box center [120, 206] width 72 height 18
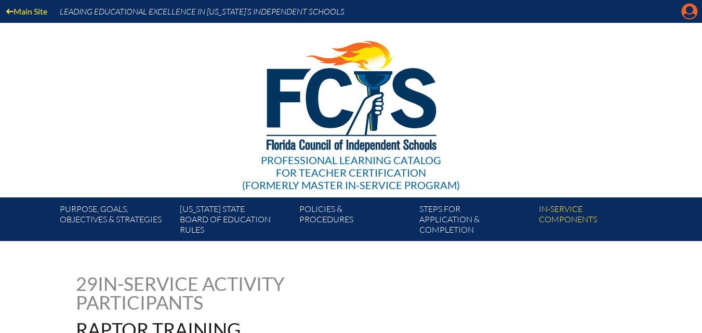
click at [693, 9] on icon at bounding box center [689, 12] width 16 height 16
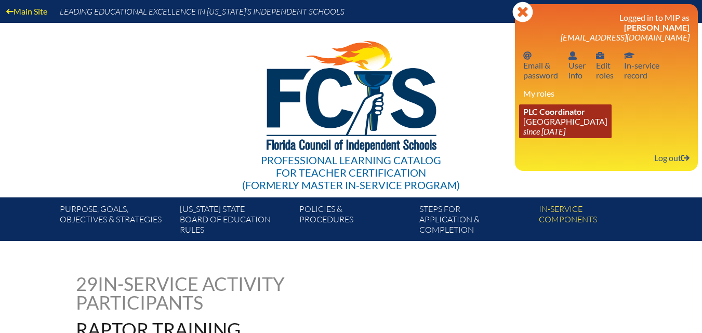
click at [596, 126] on link "PLC Coordinator [GEOGRAPHIC_DATA] since [DATE]" at bounding box center [565, 121] width 92 height 34
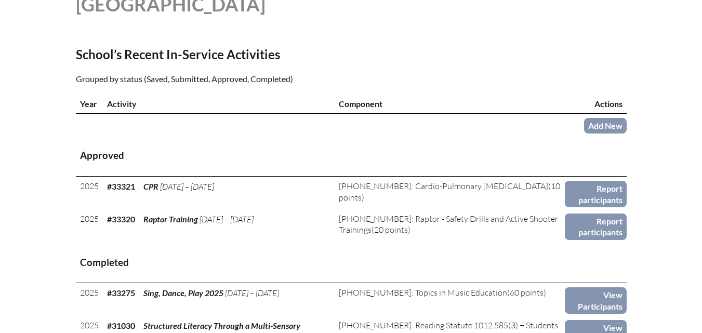
scroll to position [312, 0]
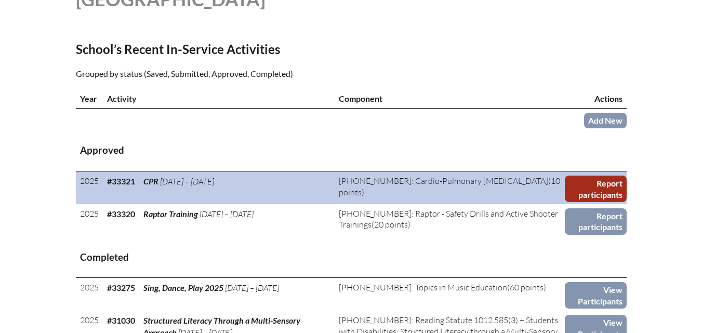
click at [610, 202] on link "Report participants" at bounding box center [596, 189] width 62 height 26
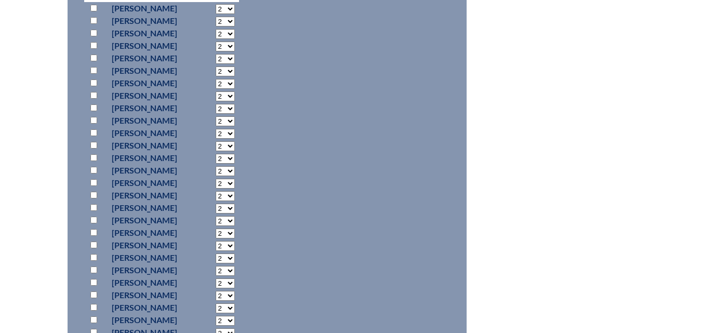
scroll to position [519, 0]
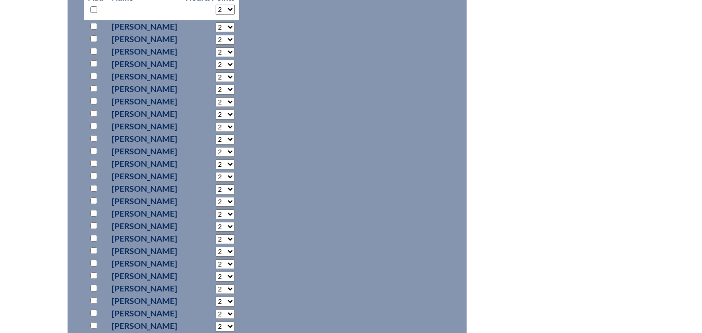
click at [96, 60] on input "checkbox" at bounding box center [93, 63] width 7 height 7
checkbox input "true"
click at [95, 162] on input "checkbox" at bounding box center [93, 163] width 7 height 7
checkbox input "true"
click at [96, 222] on input "checkbox" at bounding box center [93, 225] width 7 height 7
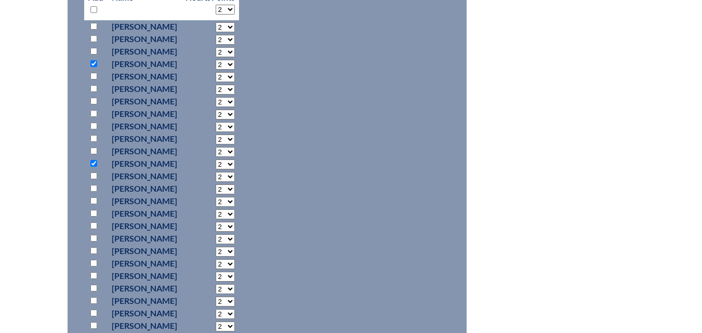
checkbox input "true"
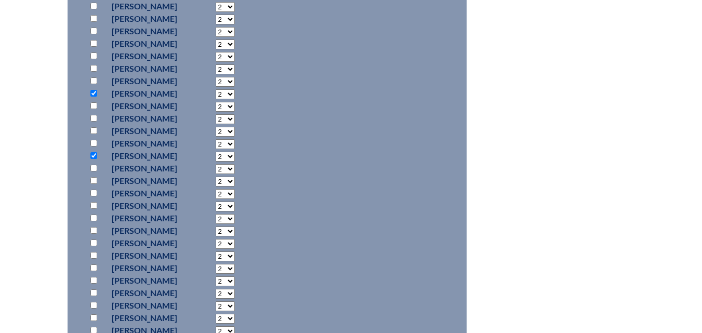
scroll to position [571, 0]
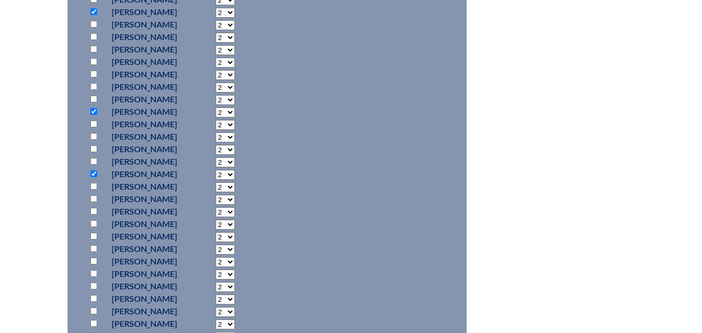
click at [95, 59] on input "checkbox" at bounding box center [93, 61] width 7 height 7
checkbox input "true"
click at [93, 310] on input "checkbox" at bounding box center [93, 310] width 7 height 7
checkbox input "true"
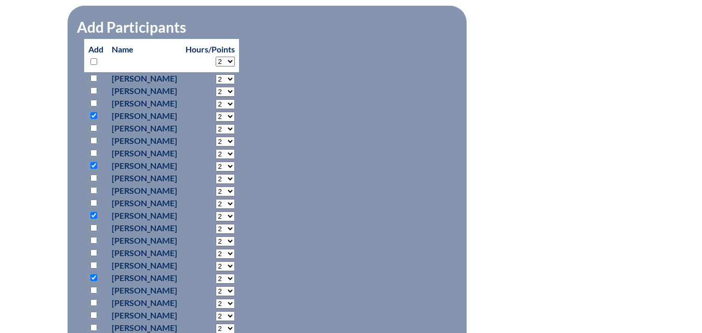
click at [96, 152] on input "checkbox" at bounding box center [93, 153] width 7 height 7
checkbox input "true"
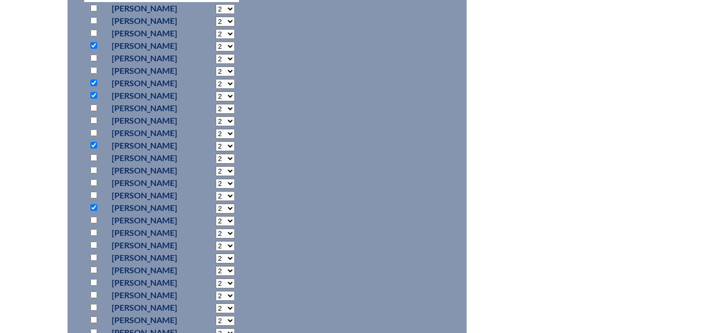
scroll to position [519, 0]
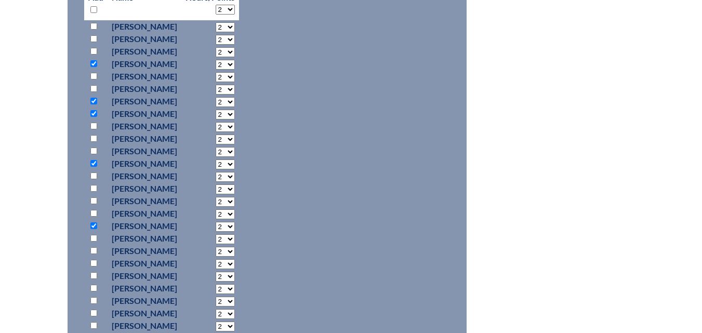
click at [93, 322] on input "checkbox" at bounding box center [93, 325] width 7 height 7
checkbox input "true"
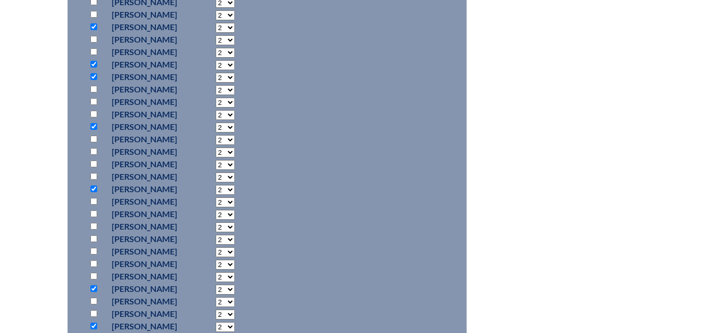
scroll to position [623, 0]
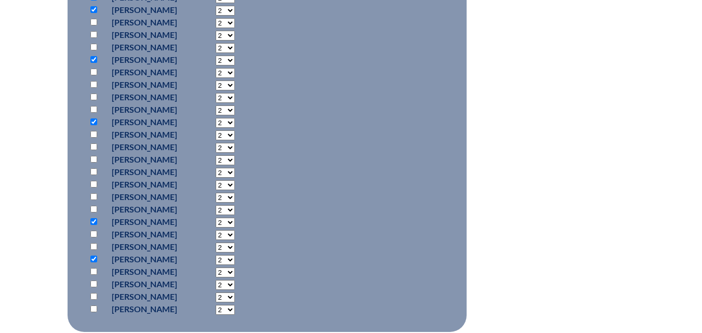
click at [91, 295] on input "checkbox" at bounding box center [93, 296] width 7 height 7
checkbox input "true"
click at [93, 81] on input "checkbox" at bounding box center [93, 84] width 7 height 7
checkbox input "true"
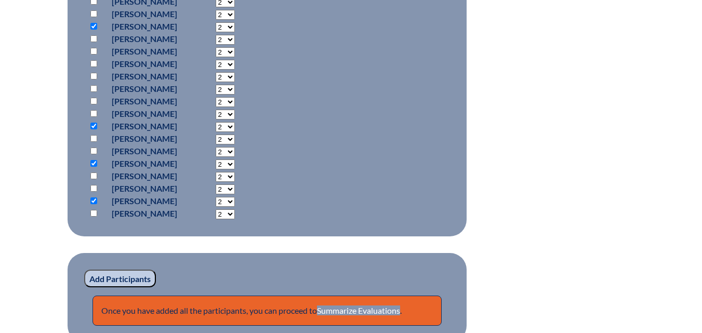
scroll to position [727, 0]
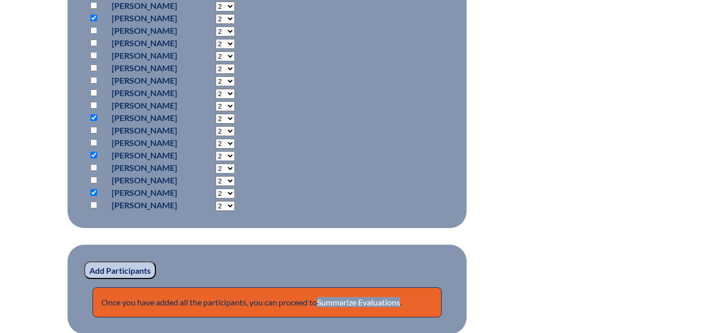
click at [125, 268] on input "Add Participants" at bounding box center [120, 270] width 72 height 18
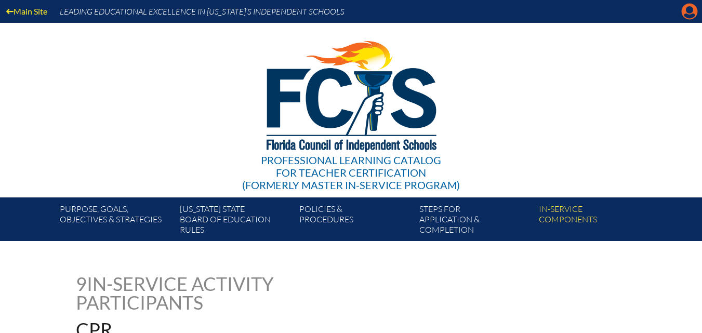
click at [686, 11] on icon at bounding box center [689, 12] width 16 height 16
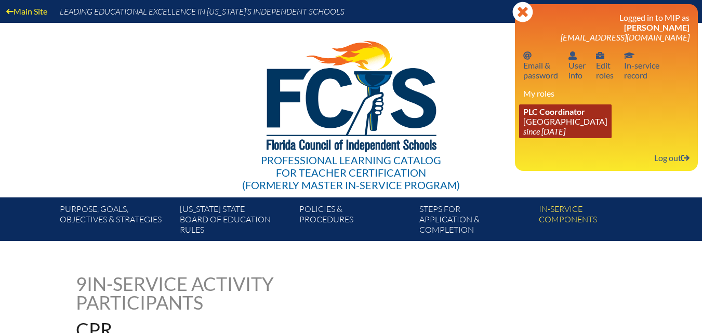
click at [550, 131] on icon "since [DATE]" at bounding box center [544, 131] width 42 height 10
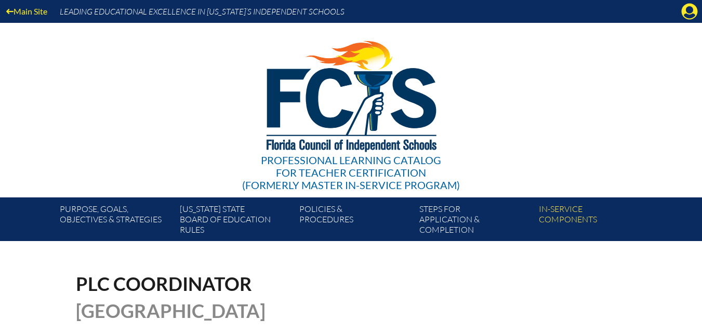
click at [550, 131] on div "Professional Learning Catalog for Teacher Certification (formerly Master In-ser…" at bounding box center [351, 110] width 632 height 175
